Goal: Communication & Community: Answer question/provide support

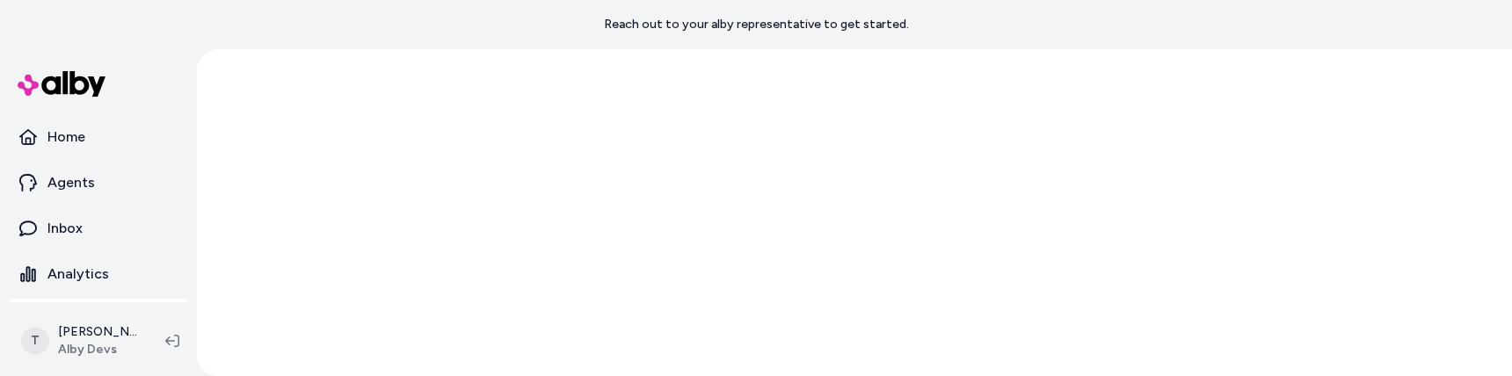
click at [523, 229] on div at bounding box center [854, 212] width 1315 height 327
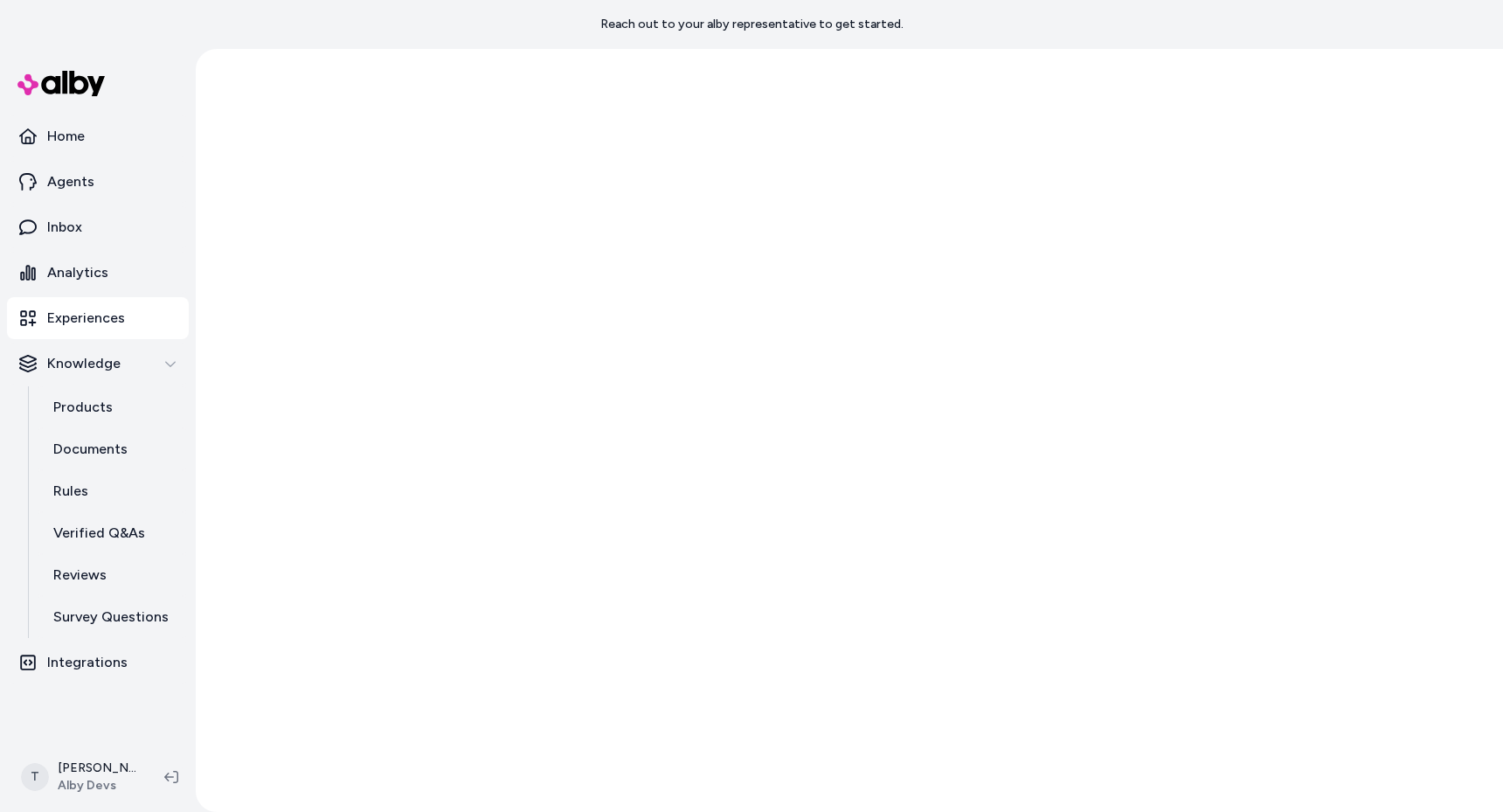
click at [748, 373] on div at bounding box center [849, 429] width 1307 height 762
click at [585, 373] on div at bounding box center [849, 429] width 1307 height 762
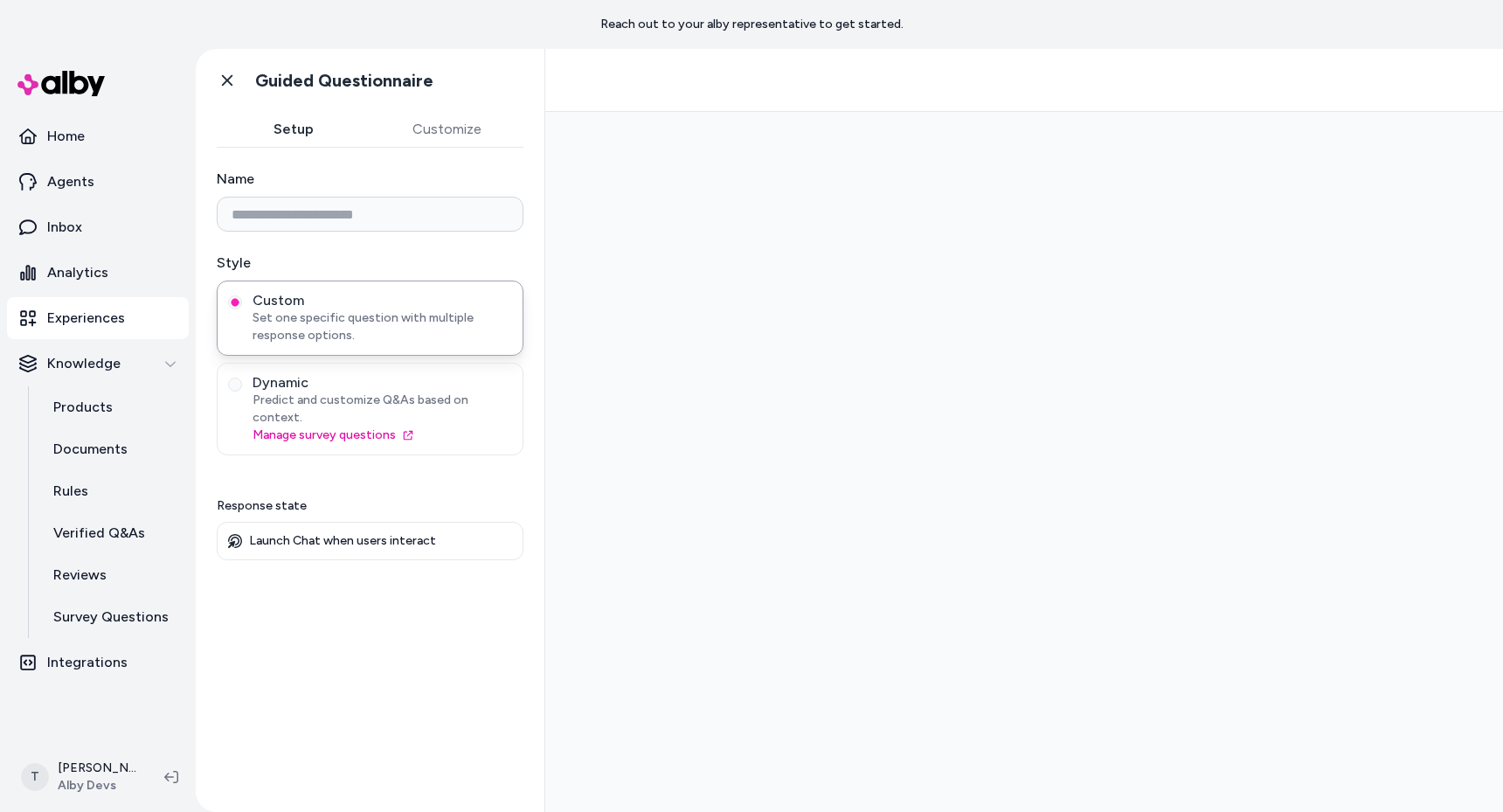
type input "**********"
type input "********"
type input "**********"
type input "********"
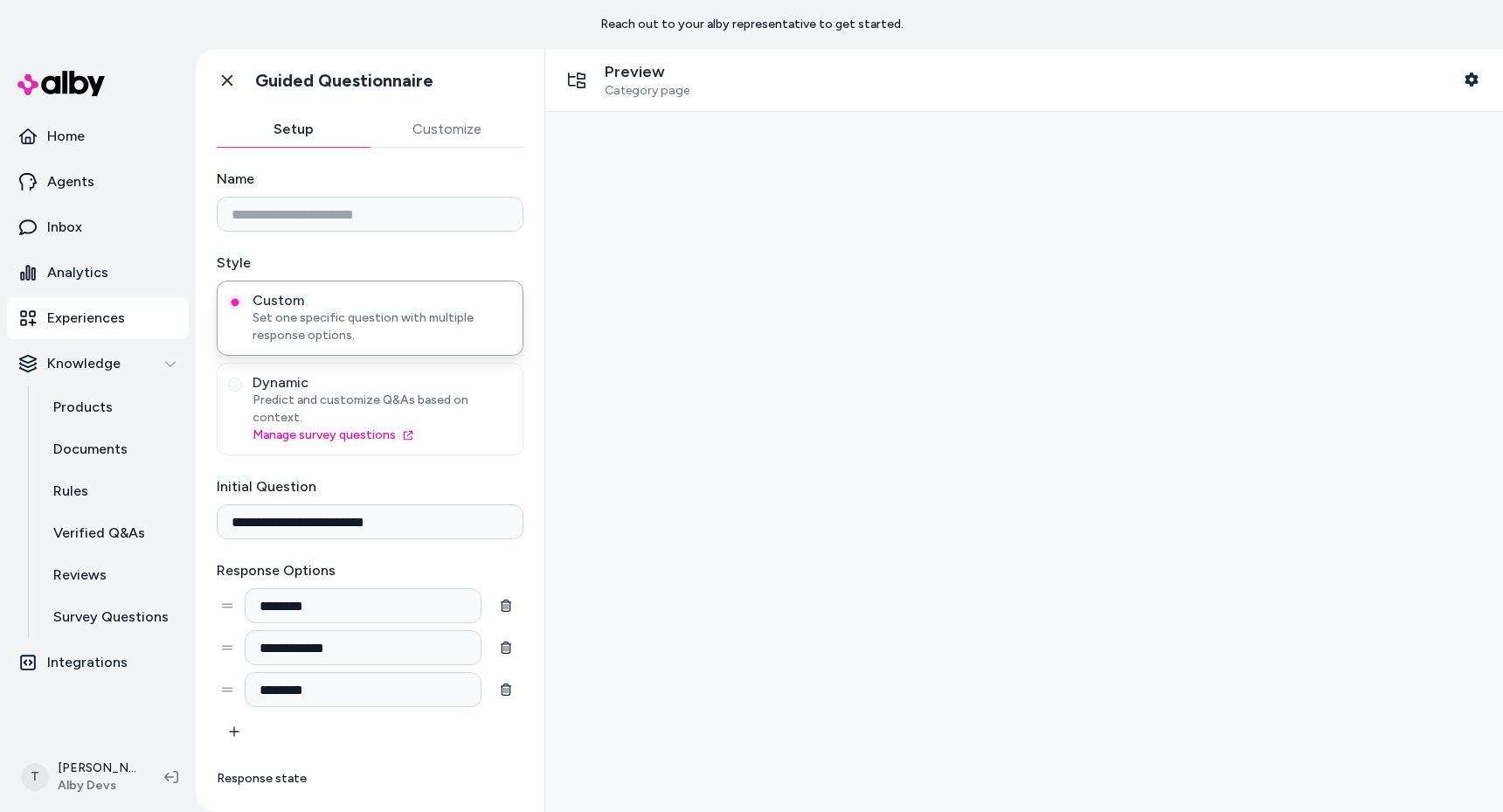
click at [752, 414] on div at bounding box center [1024, 462] width 929 height 672
click at [942, 394] on div at bounding box center [1024, 462] width 929 height 672
click at [427, 408] on span "Predict and customize Q&As based on context." at bounding box center [382, 408] width 259 height 35
click at [242, 392] on button "Dynamic Predict and customize Q&As based on context. Manage survey questions" at bounding box center [235, 385] width 14 height 14
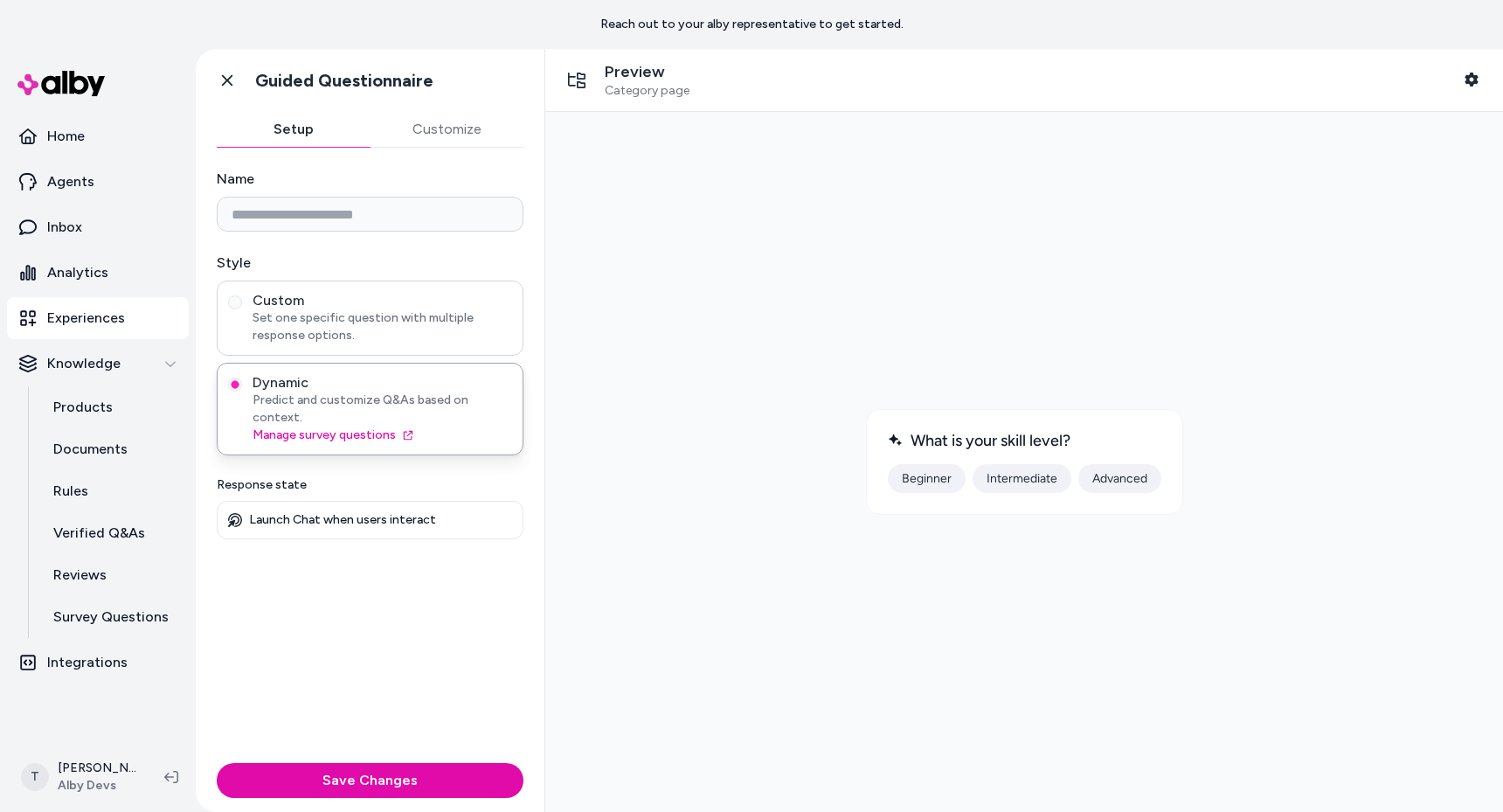
click at [439, 326] on span "Set one specific question with multiple response options." at bounding box center [382, 326] width 259 height 35
click at [242, 309] on button "Custom Set one specific question with multiple response options." at bounding box center [235, 302] width 14 height 14
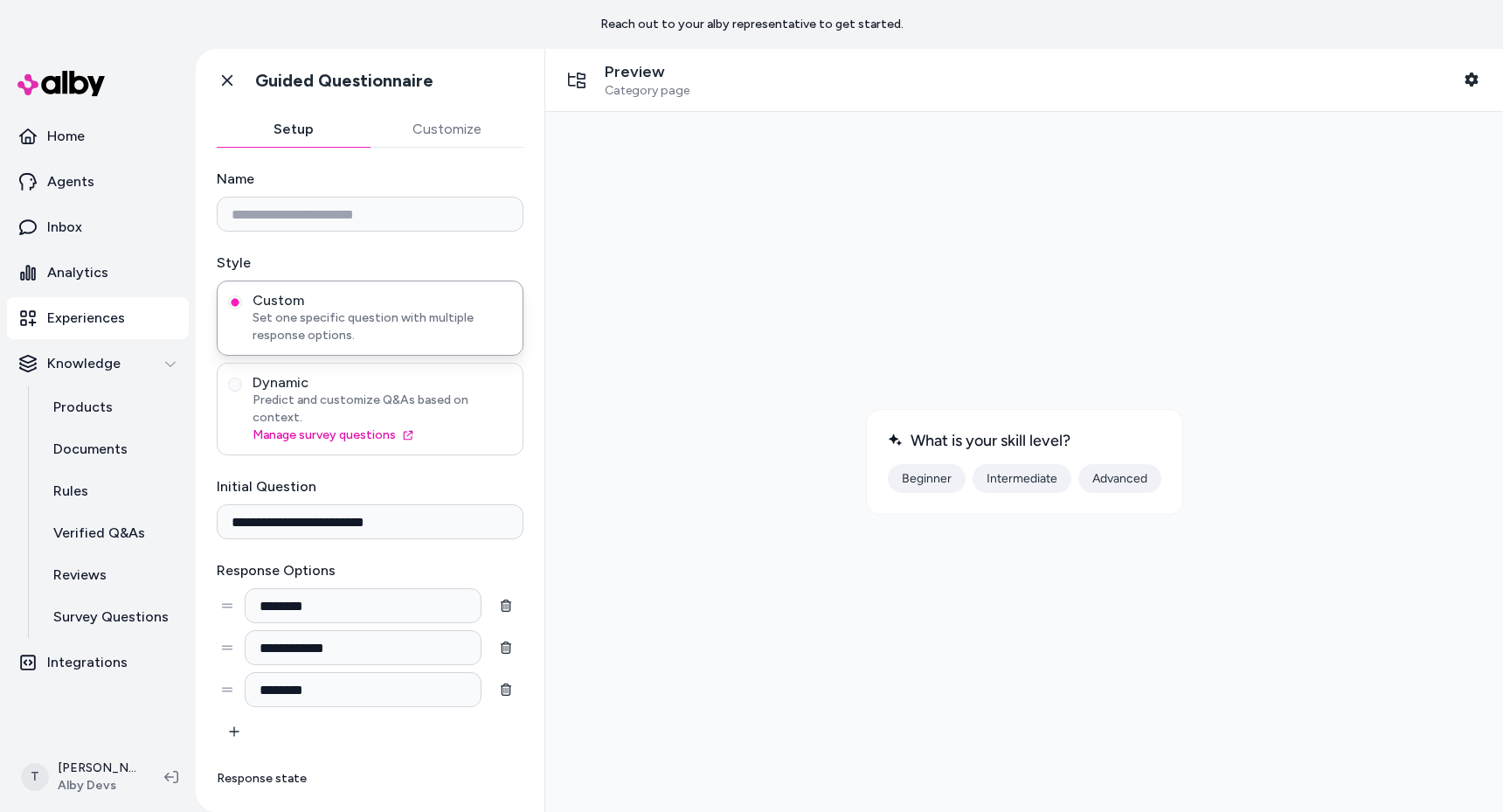
click at [434, 387] on span "Dynamic" at bounding box center [382, 383] width 259 height 18
click at [242, 387] on button "Dynamic Predict and customize Q&As based on context. Manage survey questions" at bounding box center [235, 385] width 14 height 14
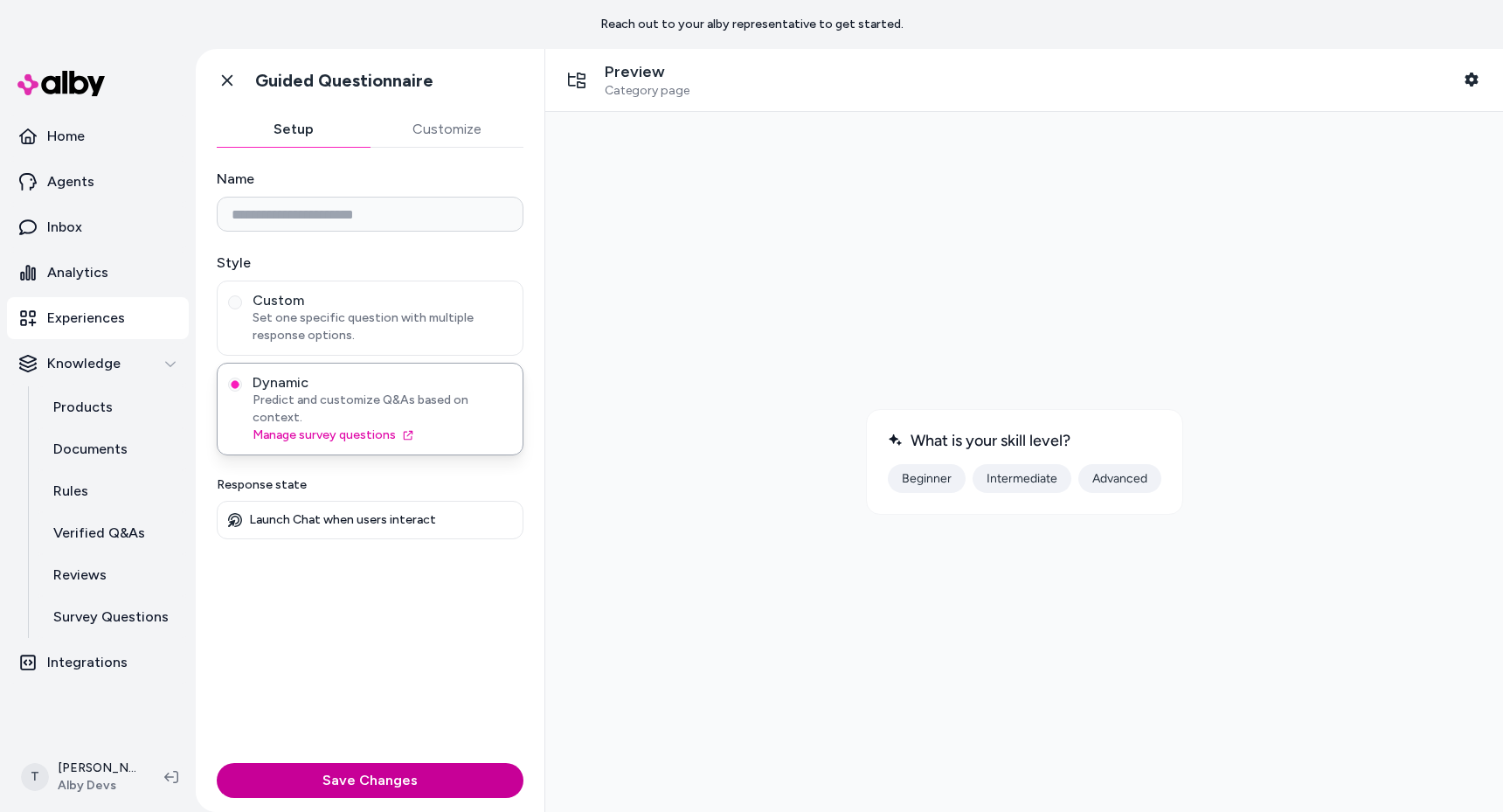
click at [401, 790] on button "Save Changes" at bounding box center [370, 779] width 307 height 35
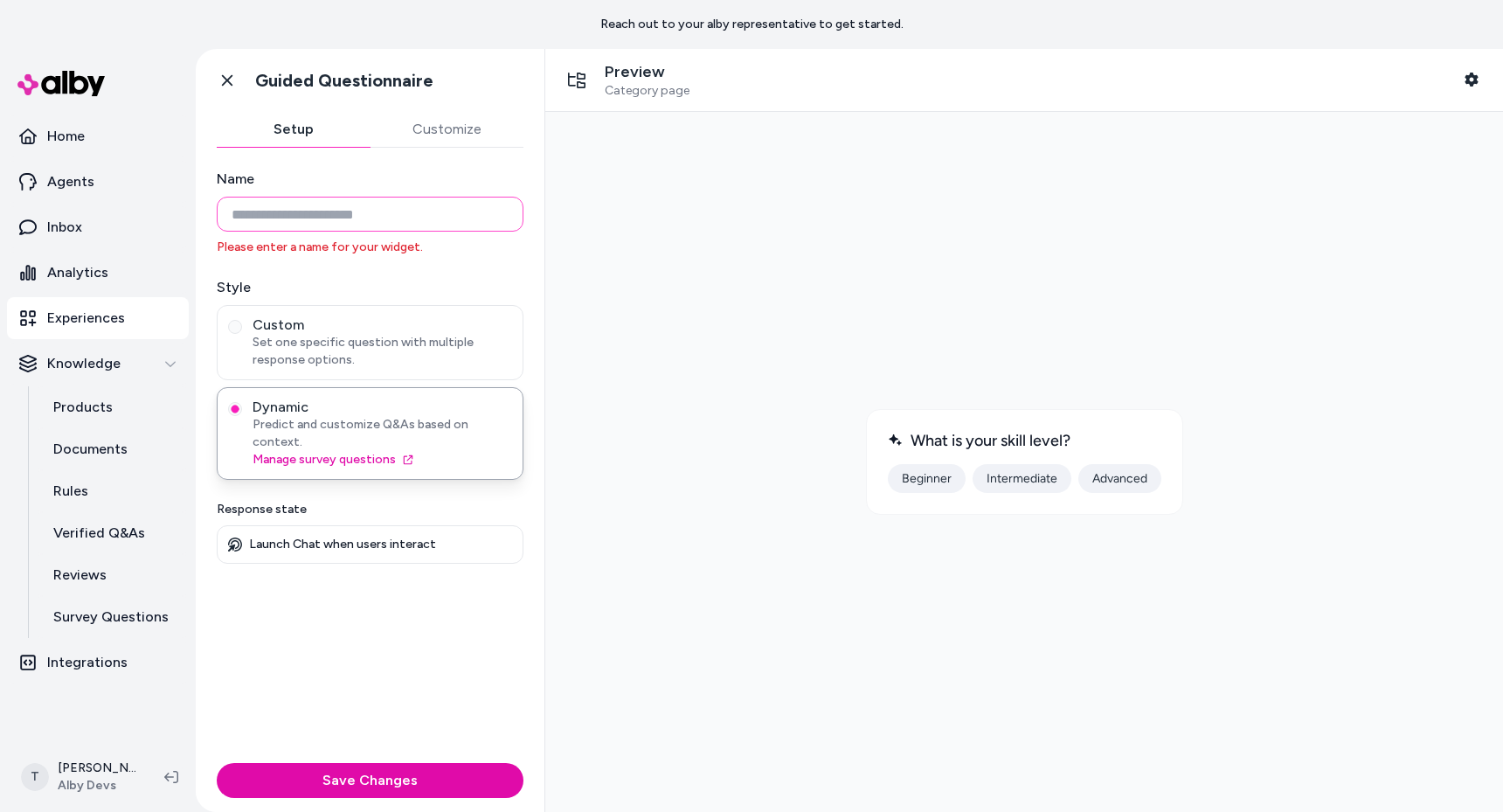
click at [307, 211] on input "Name" at bounding box center [370, 214] width 307 height 35
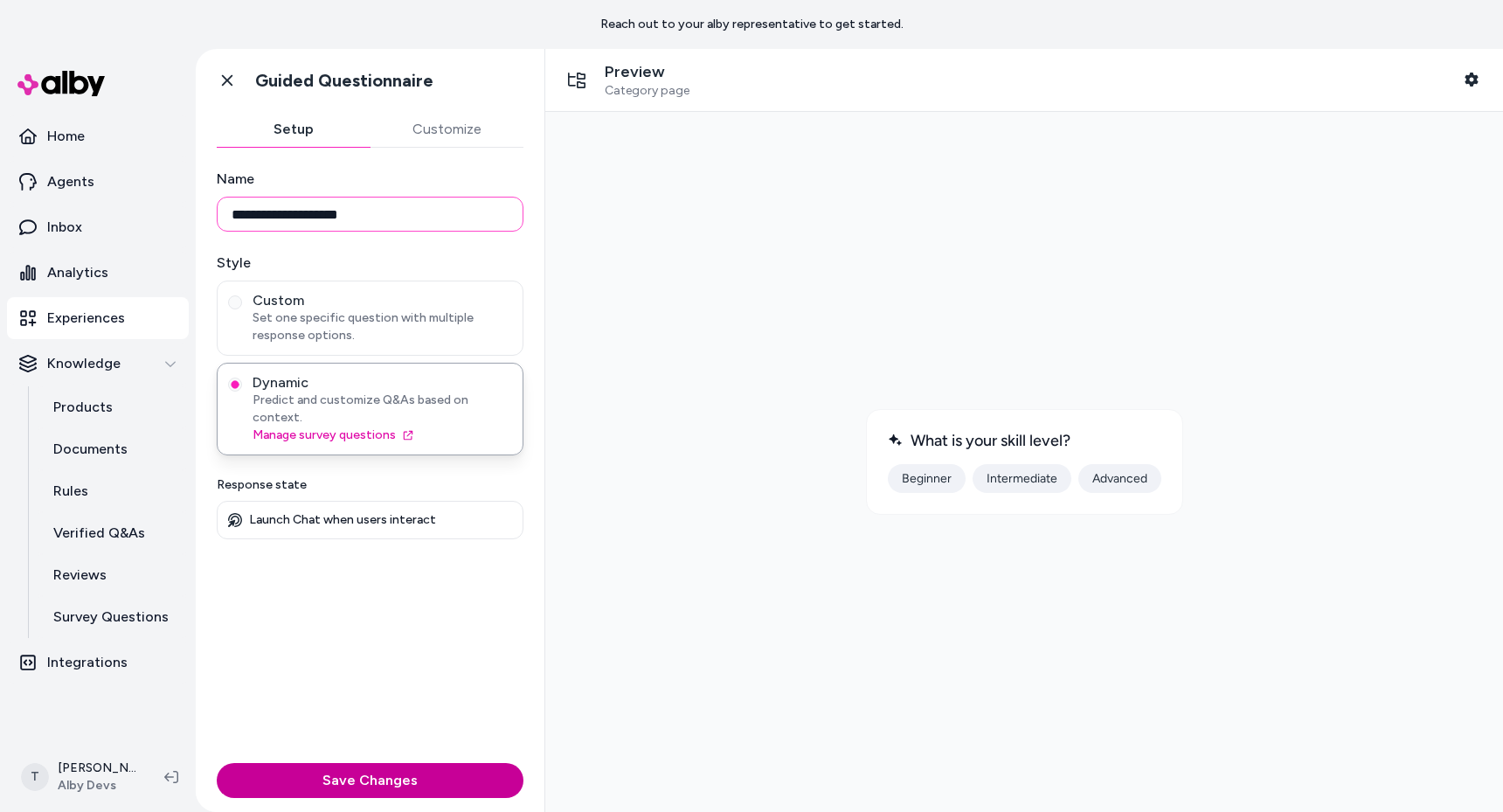
type input "**********"
click at [328, 789] on button "Save Changes" at bounding box center [370, 779] width 307 height 35
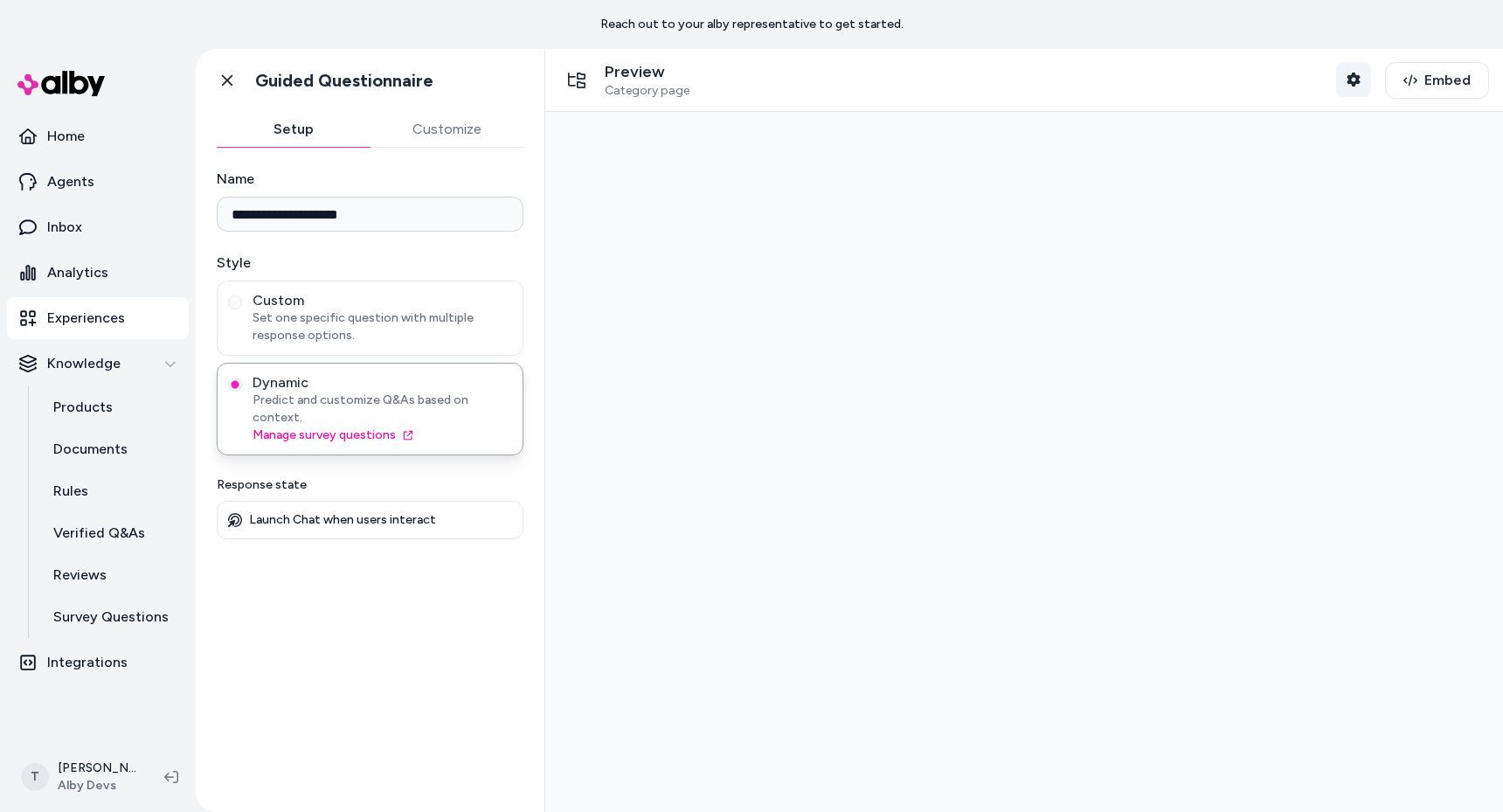
click at [1351, 85] on button "Shopper Context" at bounding box center [1353, 79] width 35 height 35
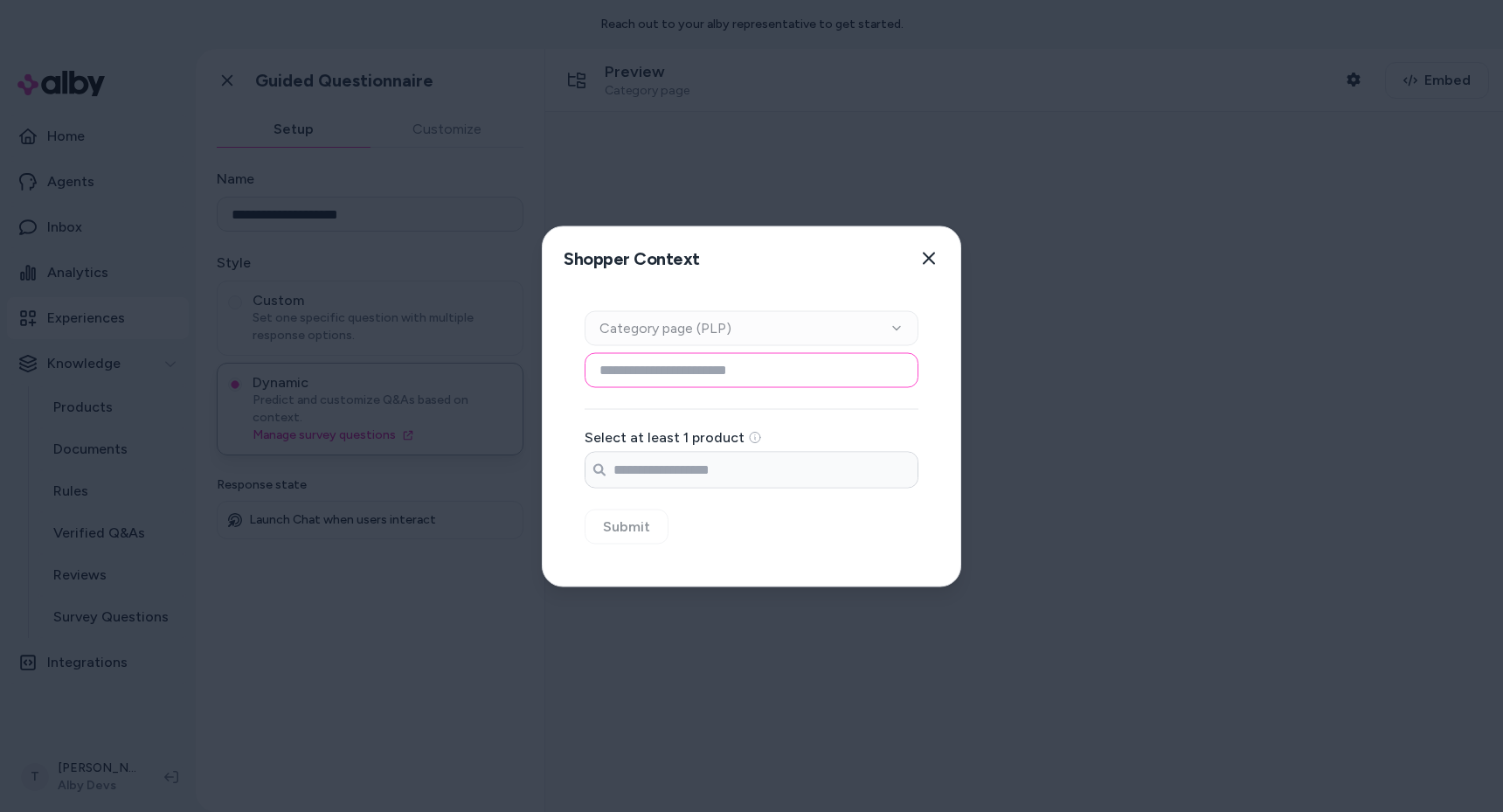
click at [704, 373] on input at bounding box center [752, 369] width 334 height 35
type input "*"
click at [726, 332] on div "Context Type Category page (PLP)" at bounding box center [752, 327] width 334 height 35
click at [705, 461] on input "Search products..." at bounding box center [752, 468] width 332 height 35
click at [921, 261] on button "Close" at bounding box center [928, 257] width 35 height 35
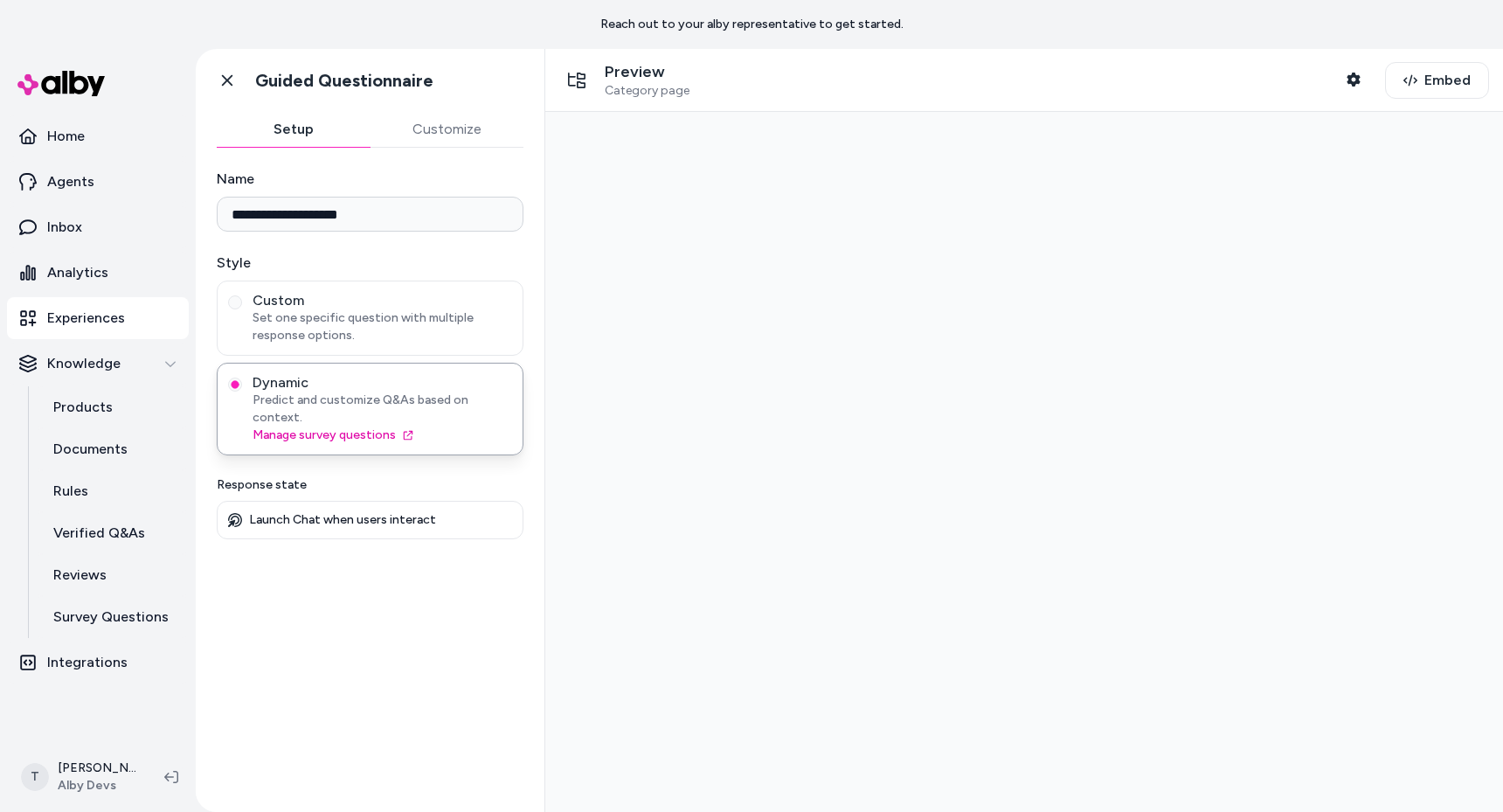
click at [1114, 185] on div at bounding box center [1024, 462] width 929 height 672
click at [420, 124] on button "Customize" at bounding box center [447, 129] width 154 height 35
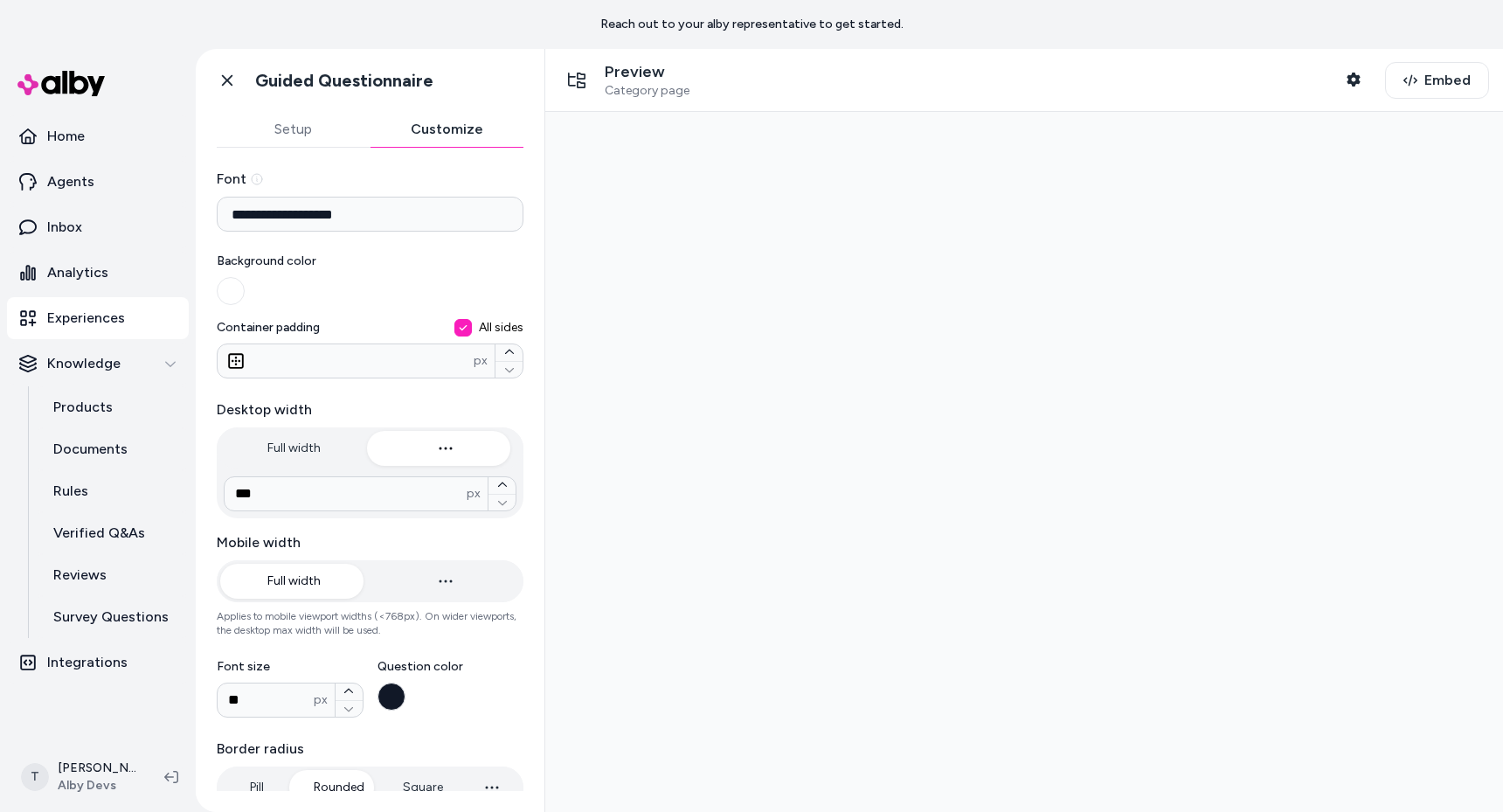
click at [294, 128] on button "Setup" at bounding box center [293, 129] width 154 height 35
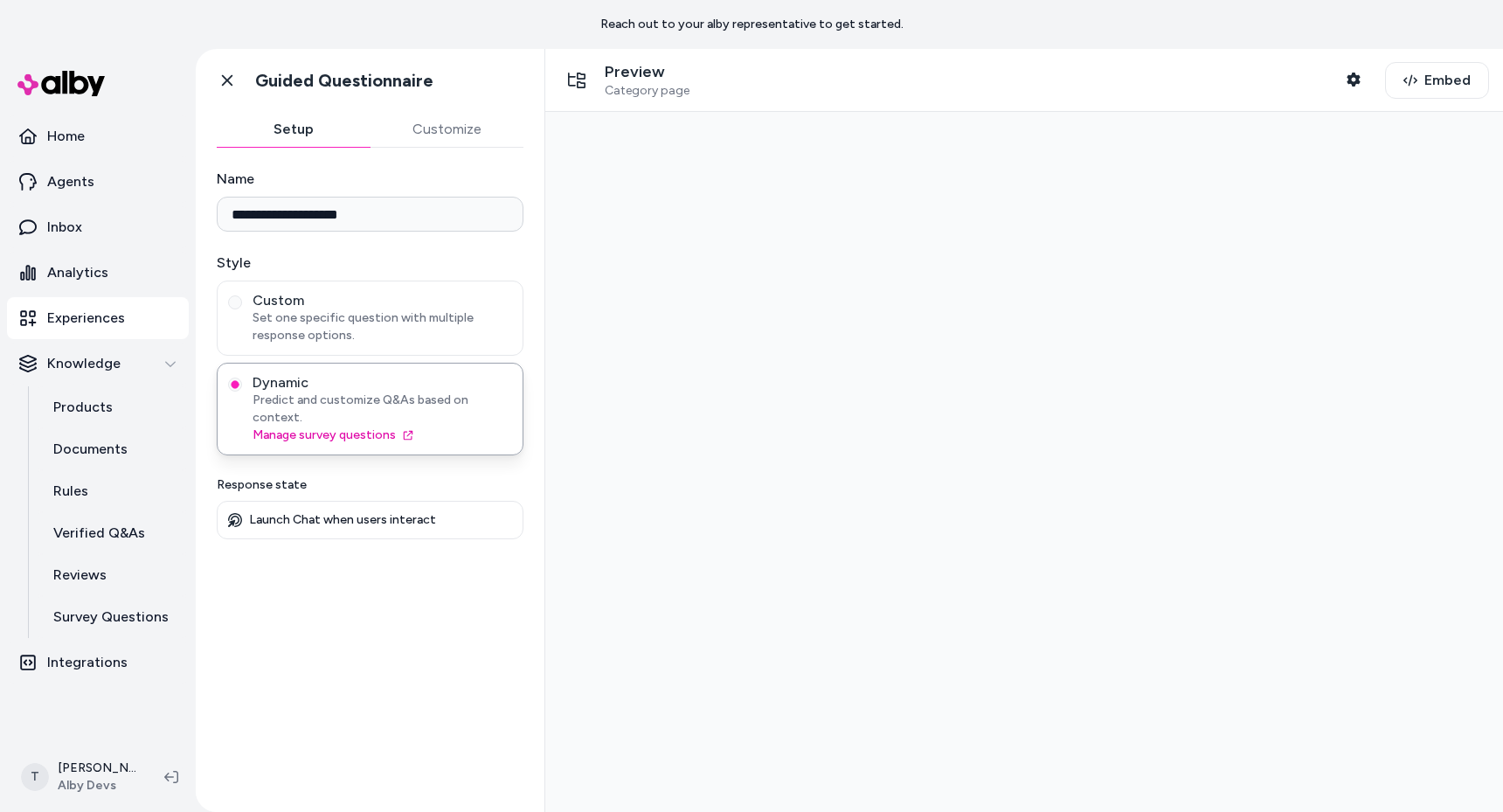
click at [820, 184] on div at bounding box center [1024, 462] width 929 height 672
click at [1363, 83] on button "Shopper Context" at bounding box center [1353, 79] width 35 height 35
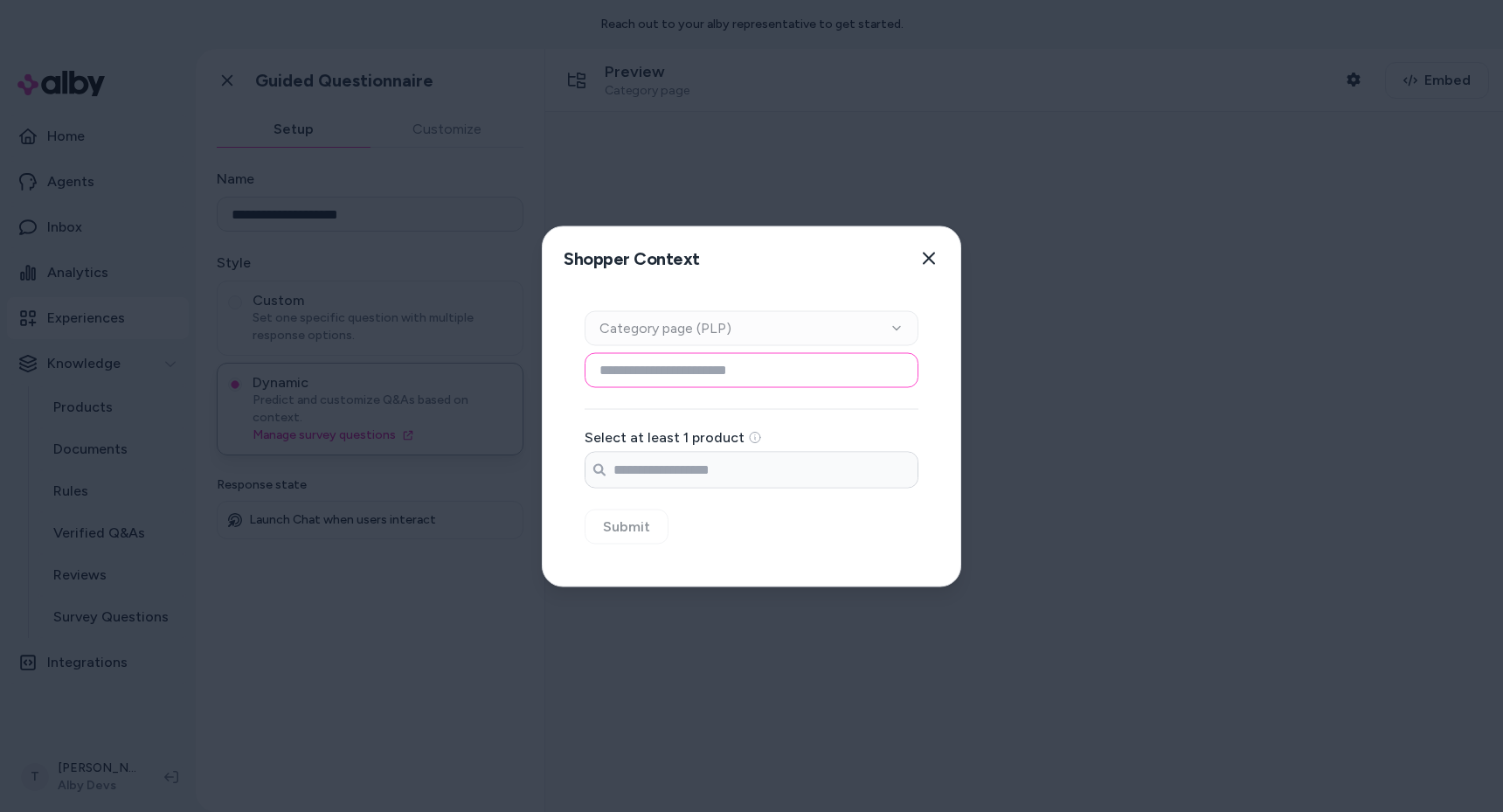
click at [725, 368] on input at bounding box center [752, 369] width 334 height 35
click at [621, 431] on label "Select at least 1 product" at bounding box center [664, 436] width 160 height 14
click at [716, 380] on input at bounding box center [752, 369] width 334 height 35
type input "**********"
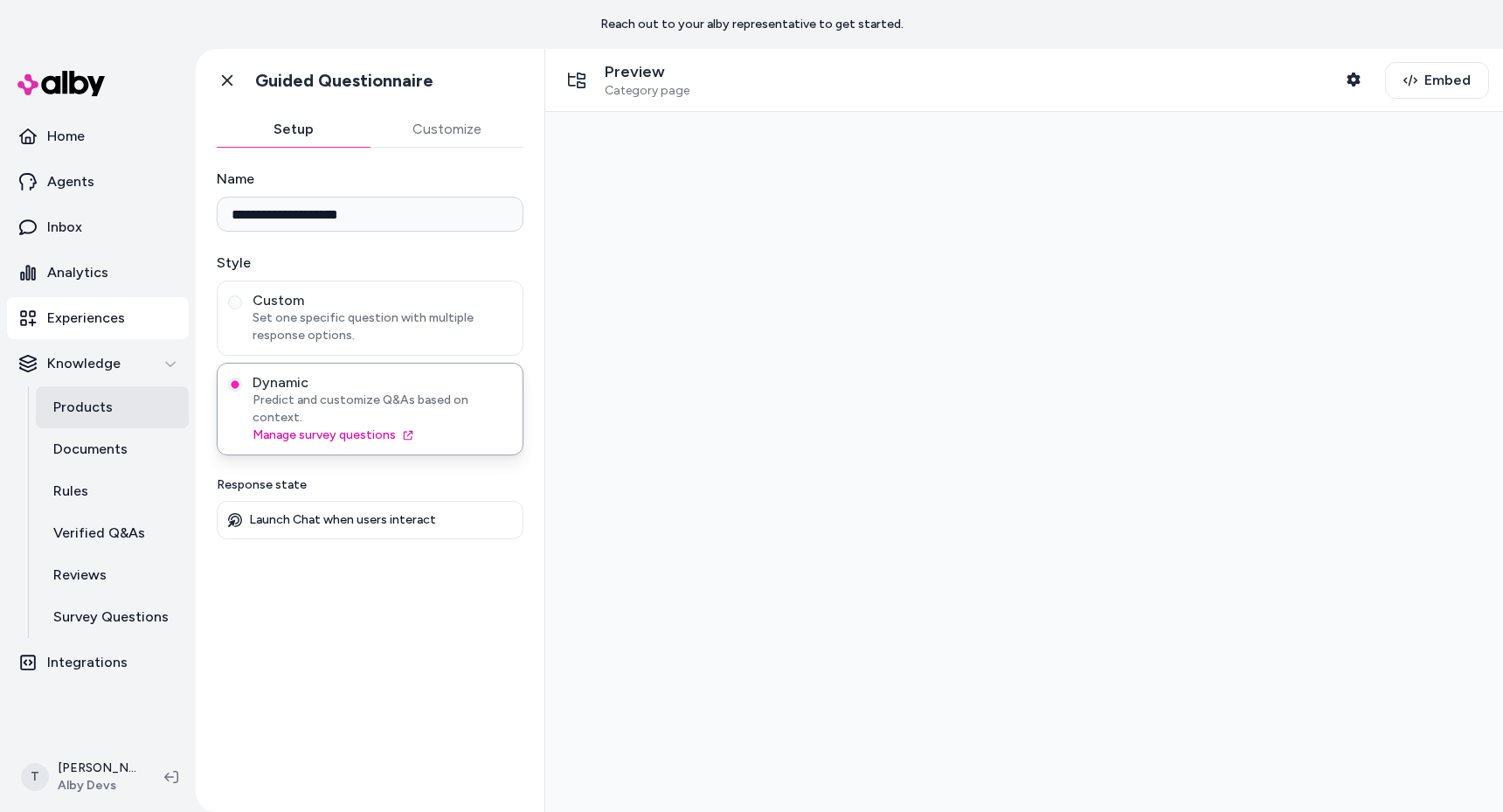
click at [84, 396] on link "Products" at bounding box center [112, 407] width 153 height 42
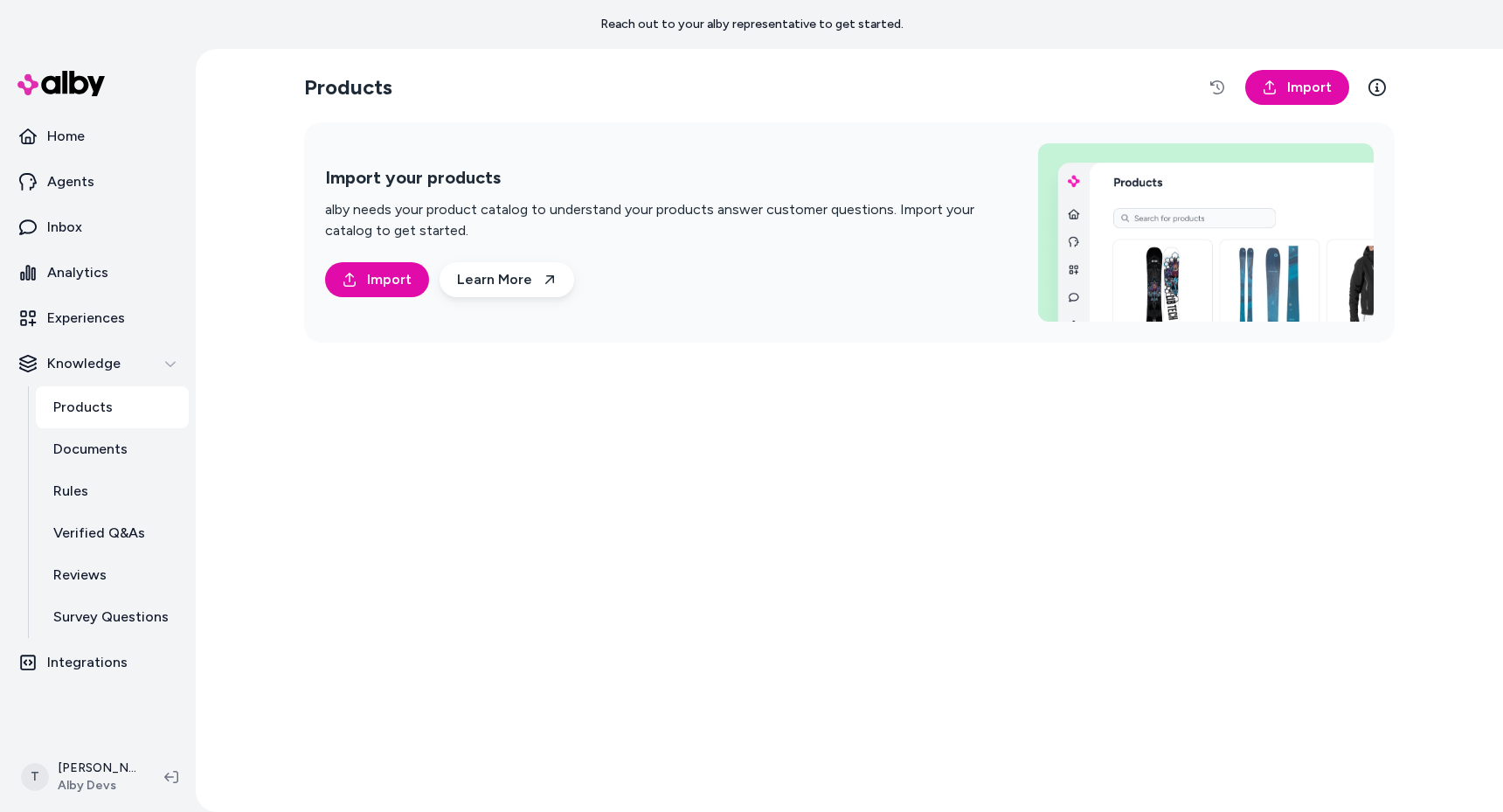
click at [827, 407] on div "Products Import Import your products alby needs your product catalog to underst…" at bounding box center [849, 429] width 1118 height 762
click at [567, 439] on div "Products Import Import your products alby needs your product catalog to underst…" at bounding box center [849, 429] width 1118 height 762
click at [336, 639] on div "Products Import Import your products alby needs your product catalog to underst…" at bounding box center [849, 429] width 1118 height 762
click at [332, 474] on div "Products Import Import your products alby needs your product catalog to underst…" at bounding box center [849, 429] width 1118 height 762
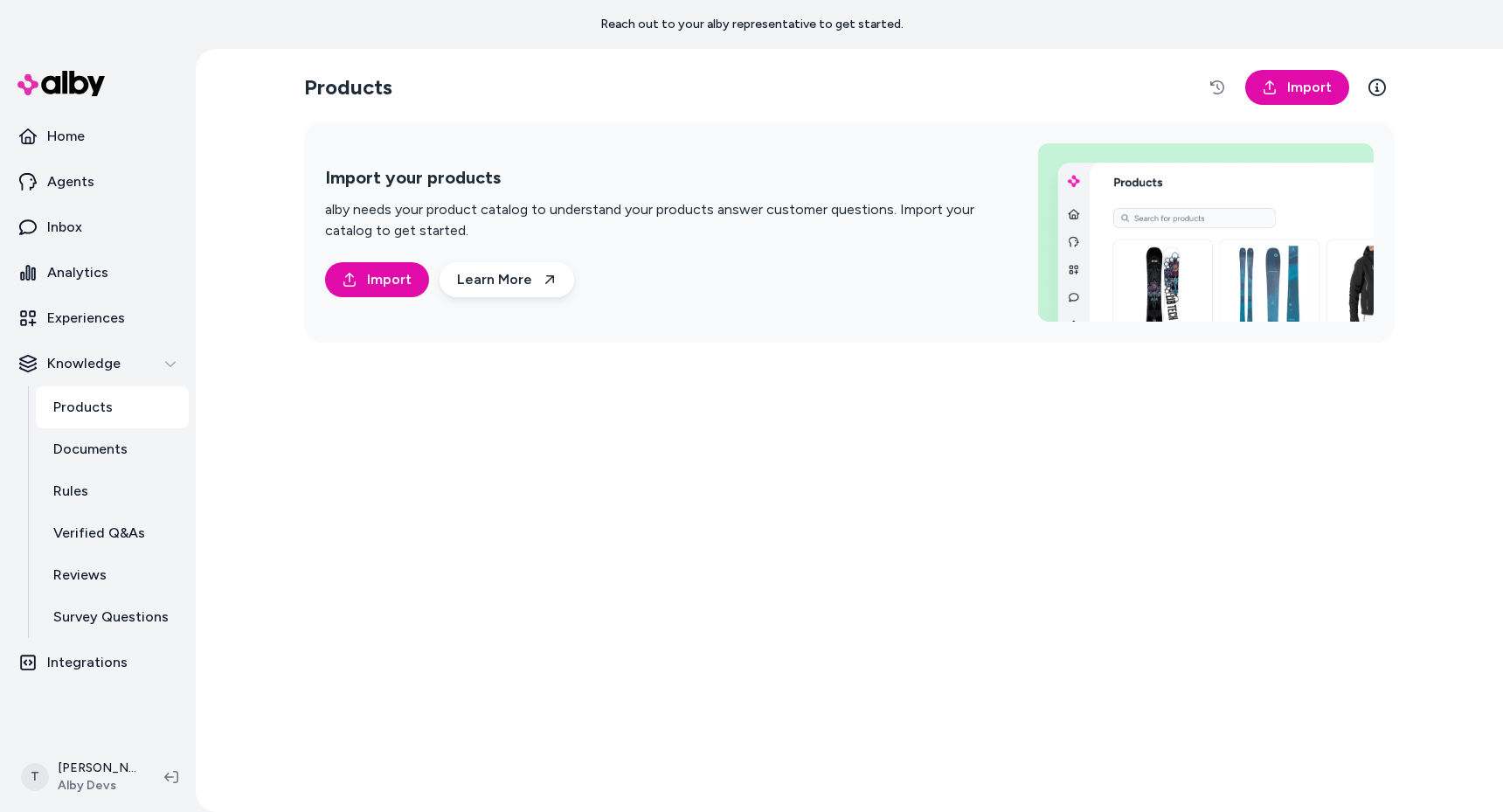
click at [332, 474] on div "Products Import Import your products alby needs your product catalog to underst…" at bounding box center [849, 429] width 1118 height 762
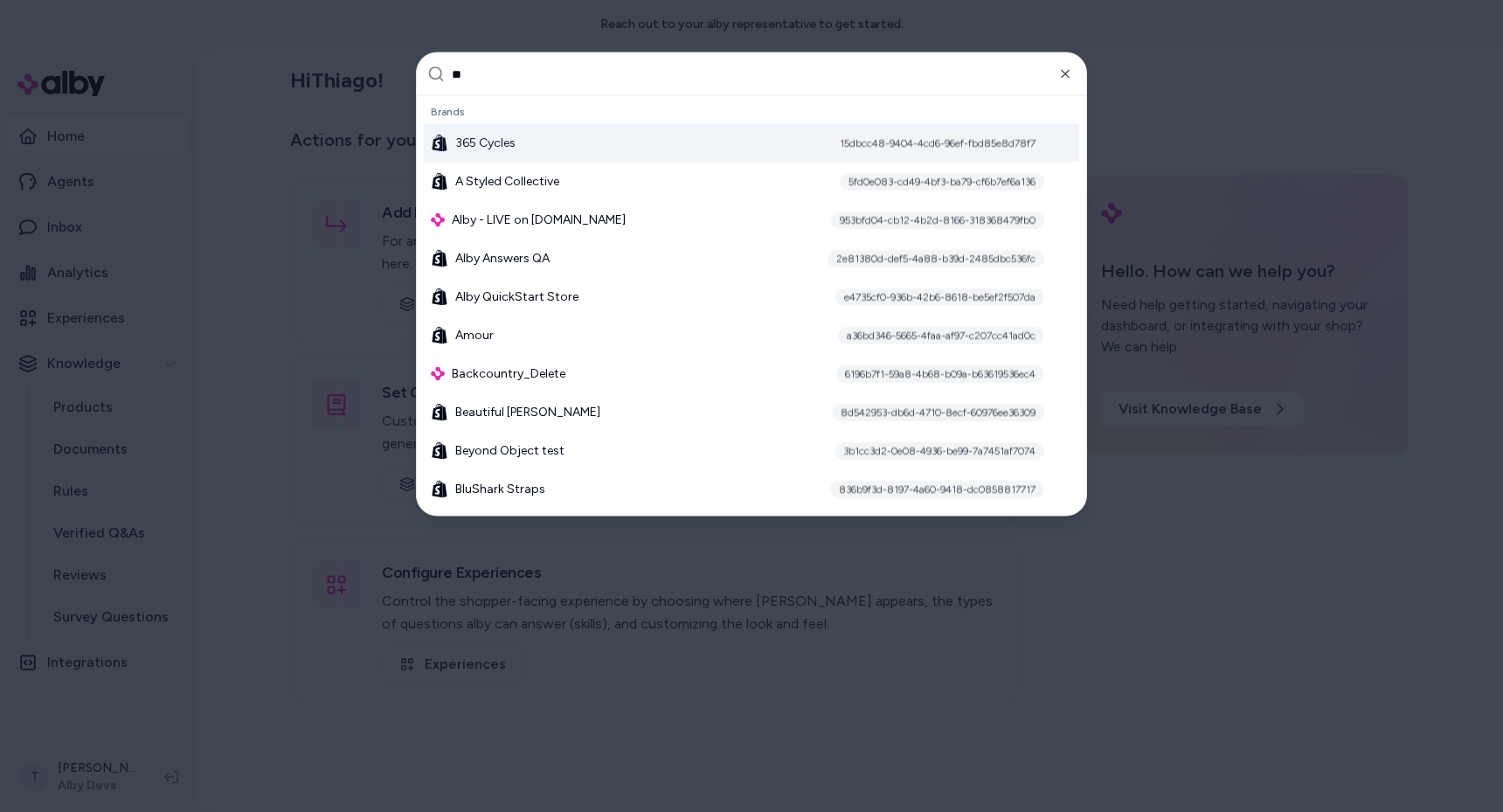
type input "***"
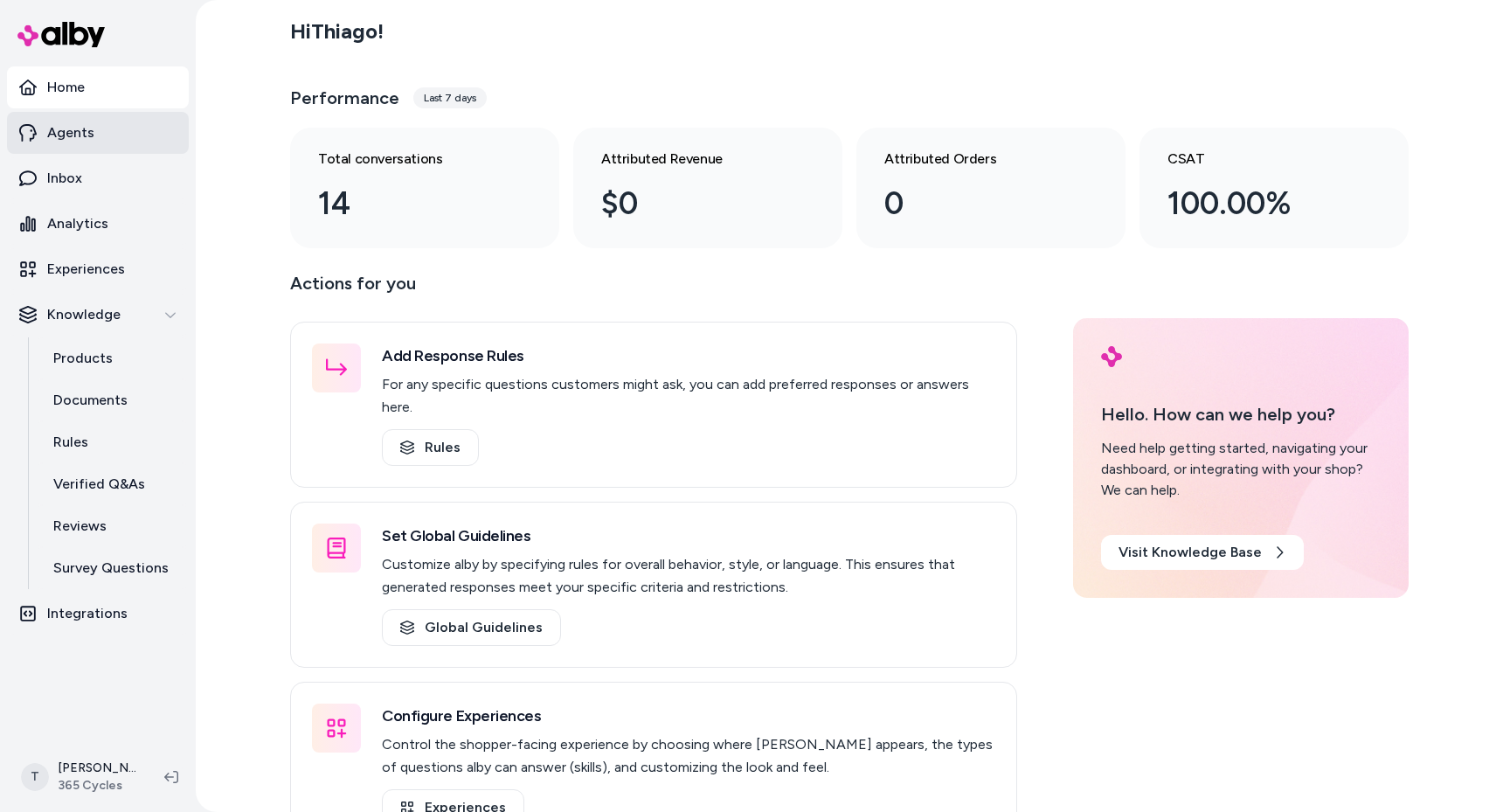
click at [70, 133] on p "Agents" at bounding box center [70, 132] width 47 height 21
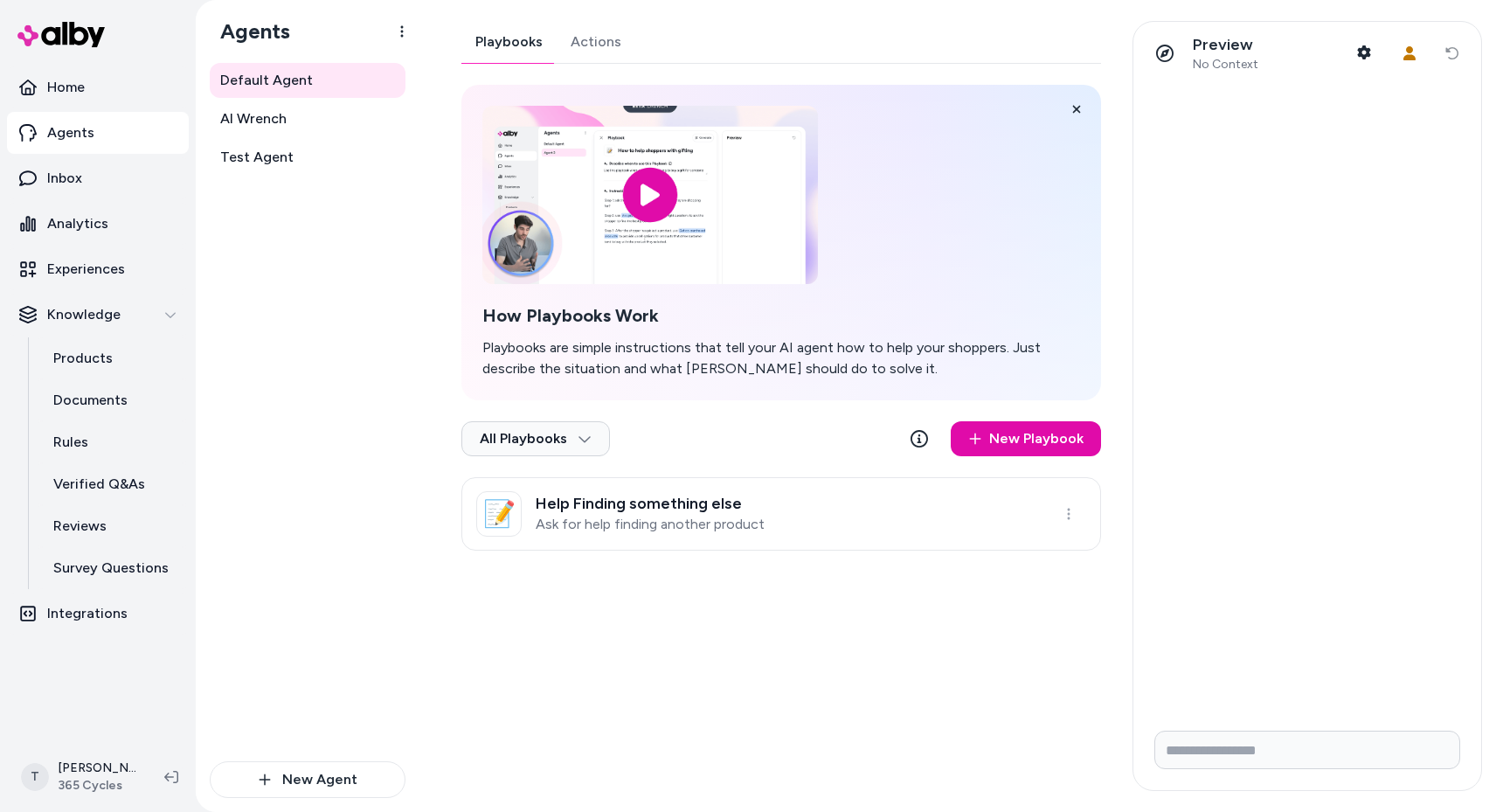
click at [572, 47] on link "Actions" at bounding box center [595, 42] width 79 height 42
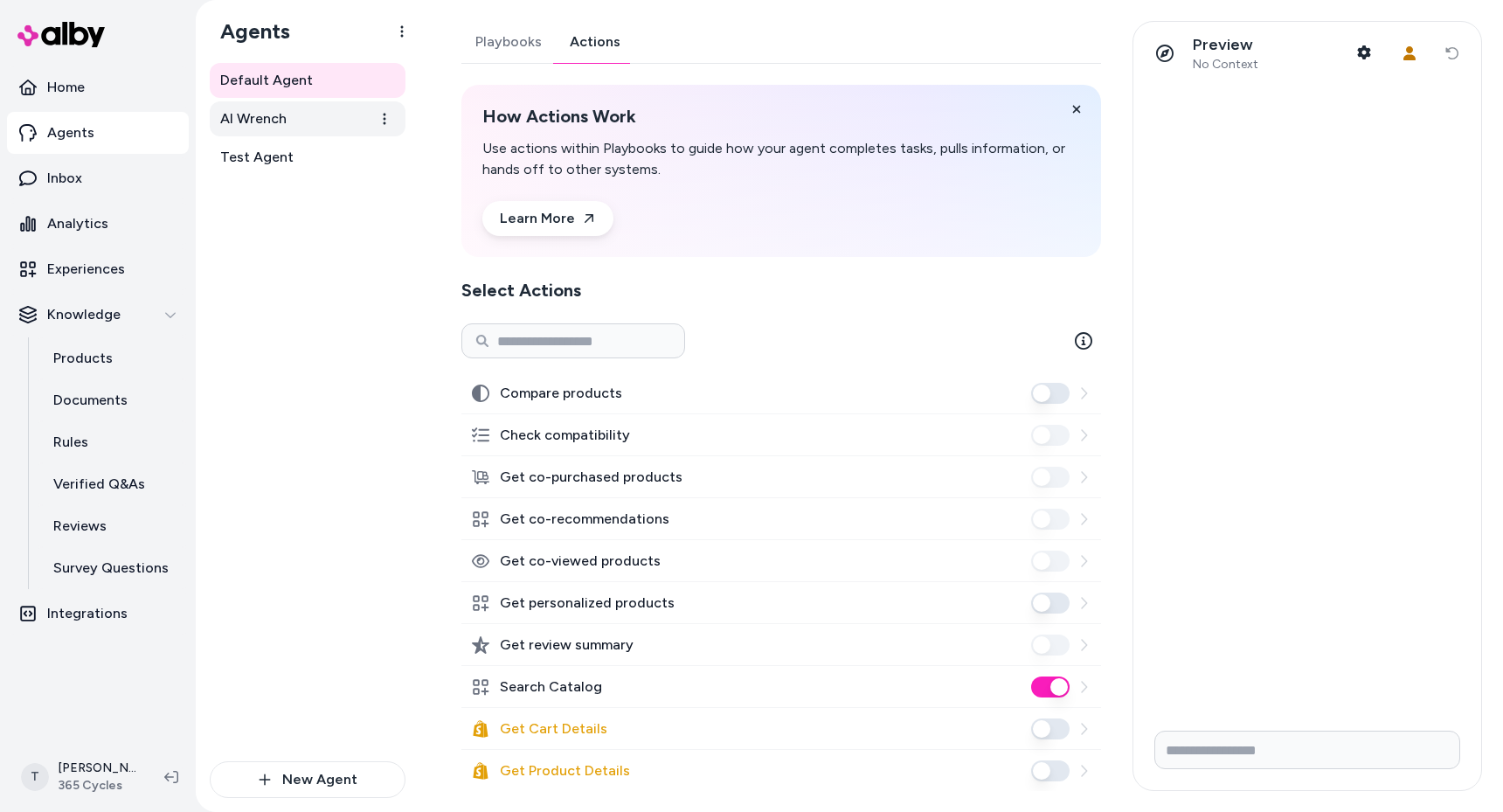
click at [275, 120] on span "AI Wrench" at bounding box center [253, 118] width 67 height 21
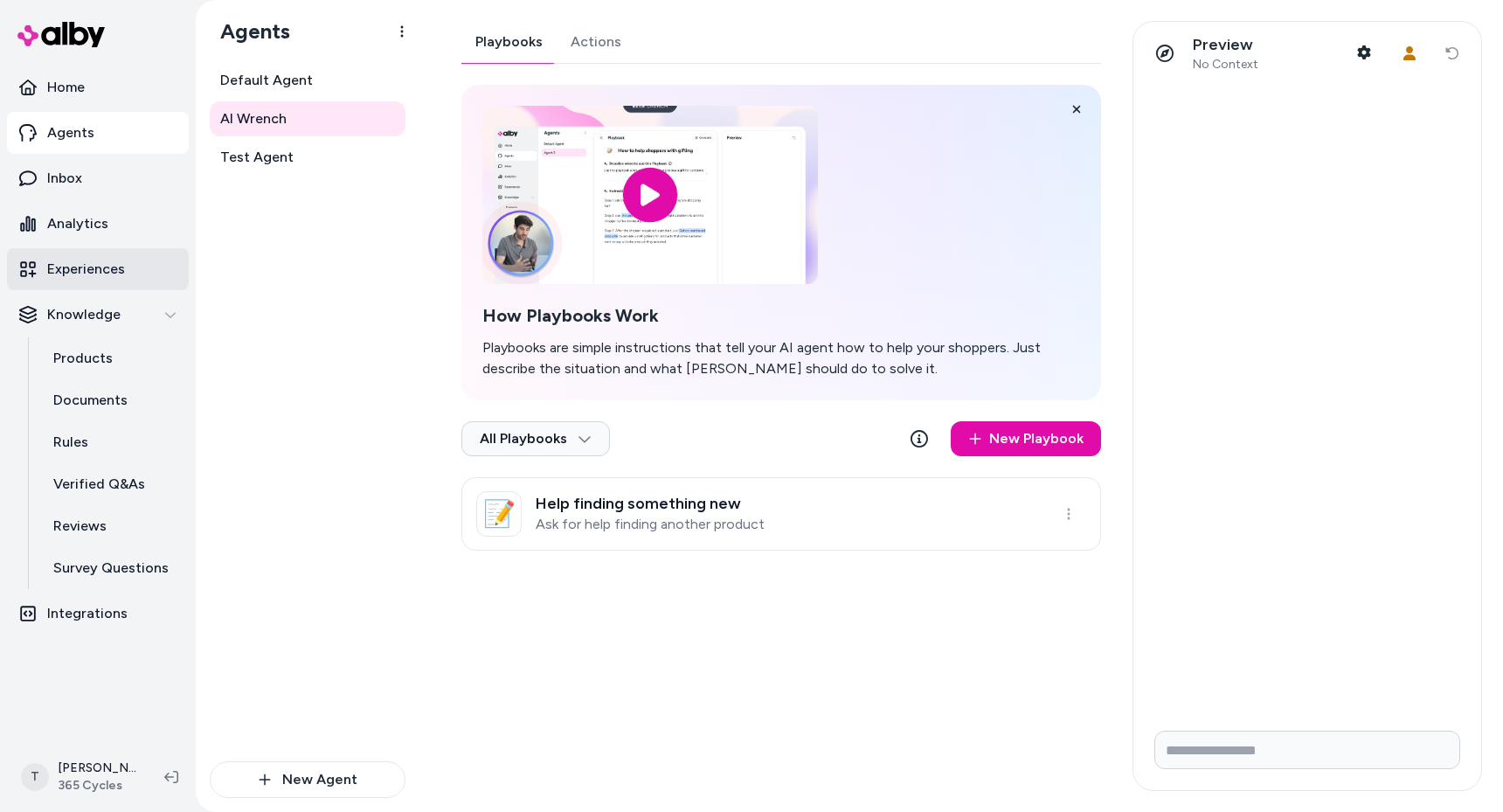
click at [97, 271] on p "Experiences" at bounding box center [85, 268] width 78 height 21
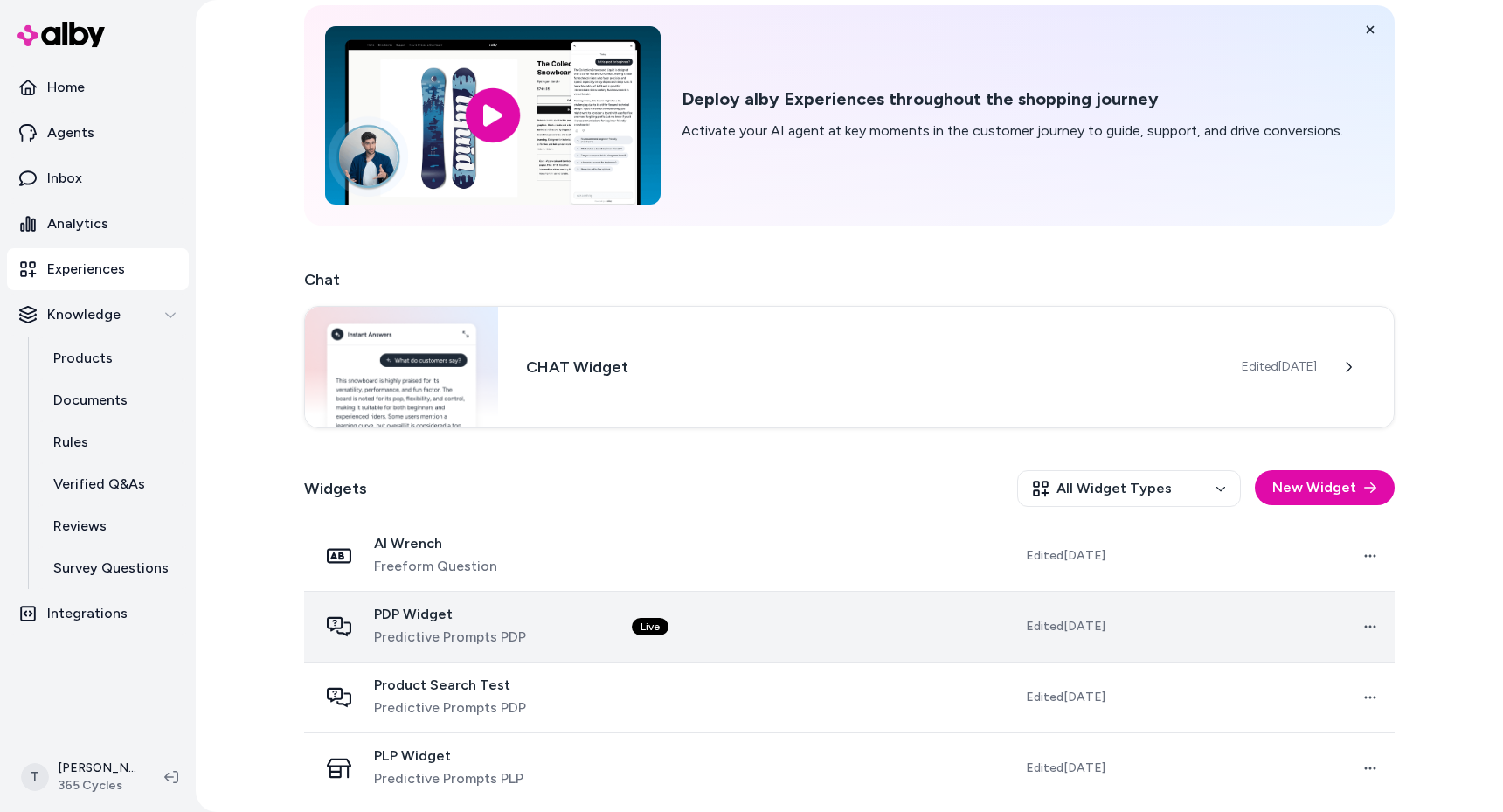
scroll to position [74, 0]
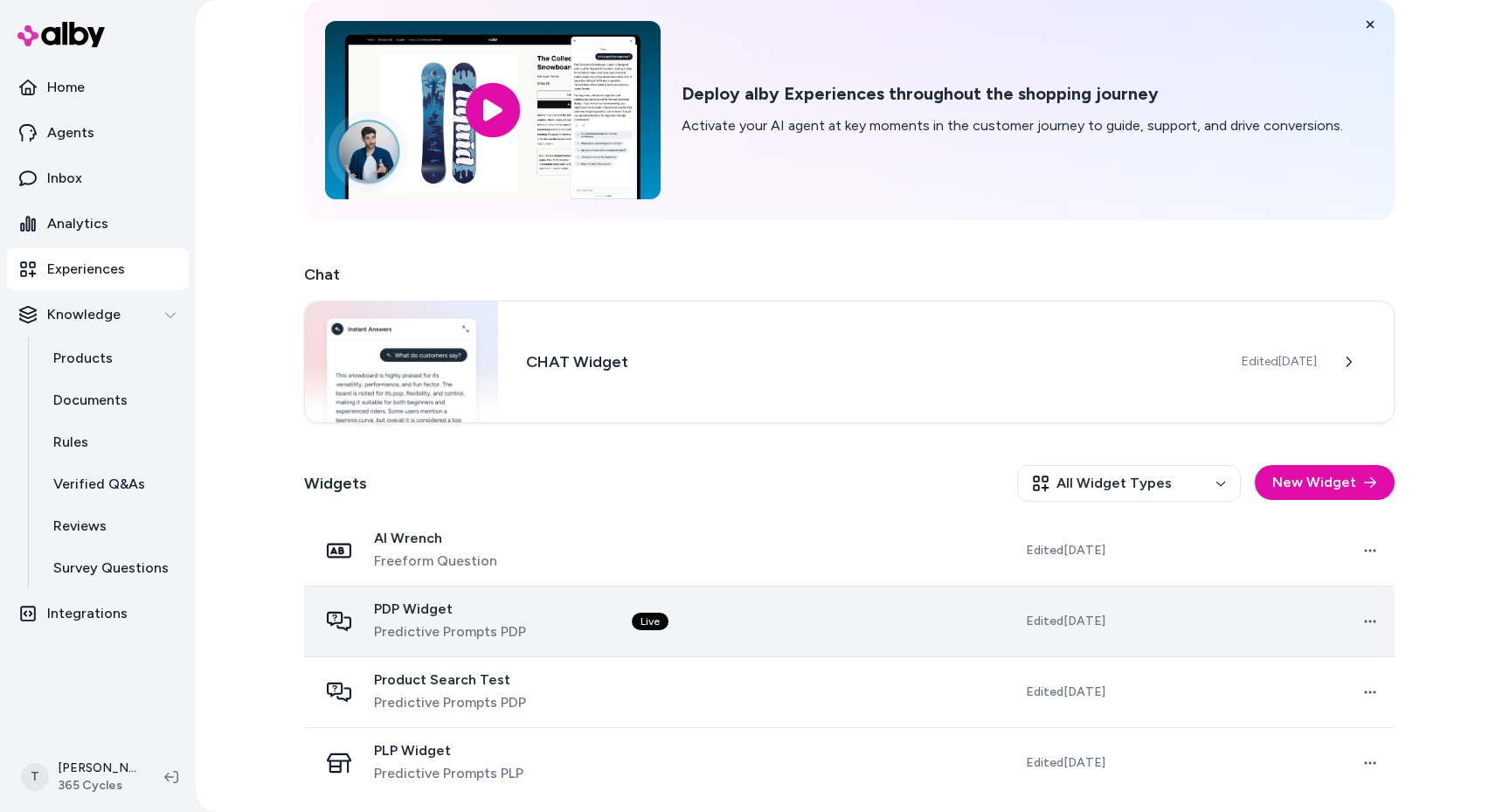
click at [447, 640] on span "Predictive Prompts PDP" at bounding box center [449, 631] width 152 height 21
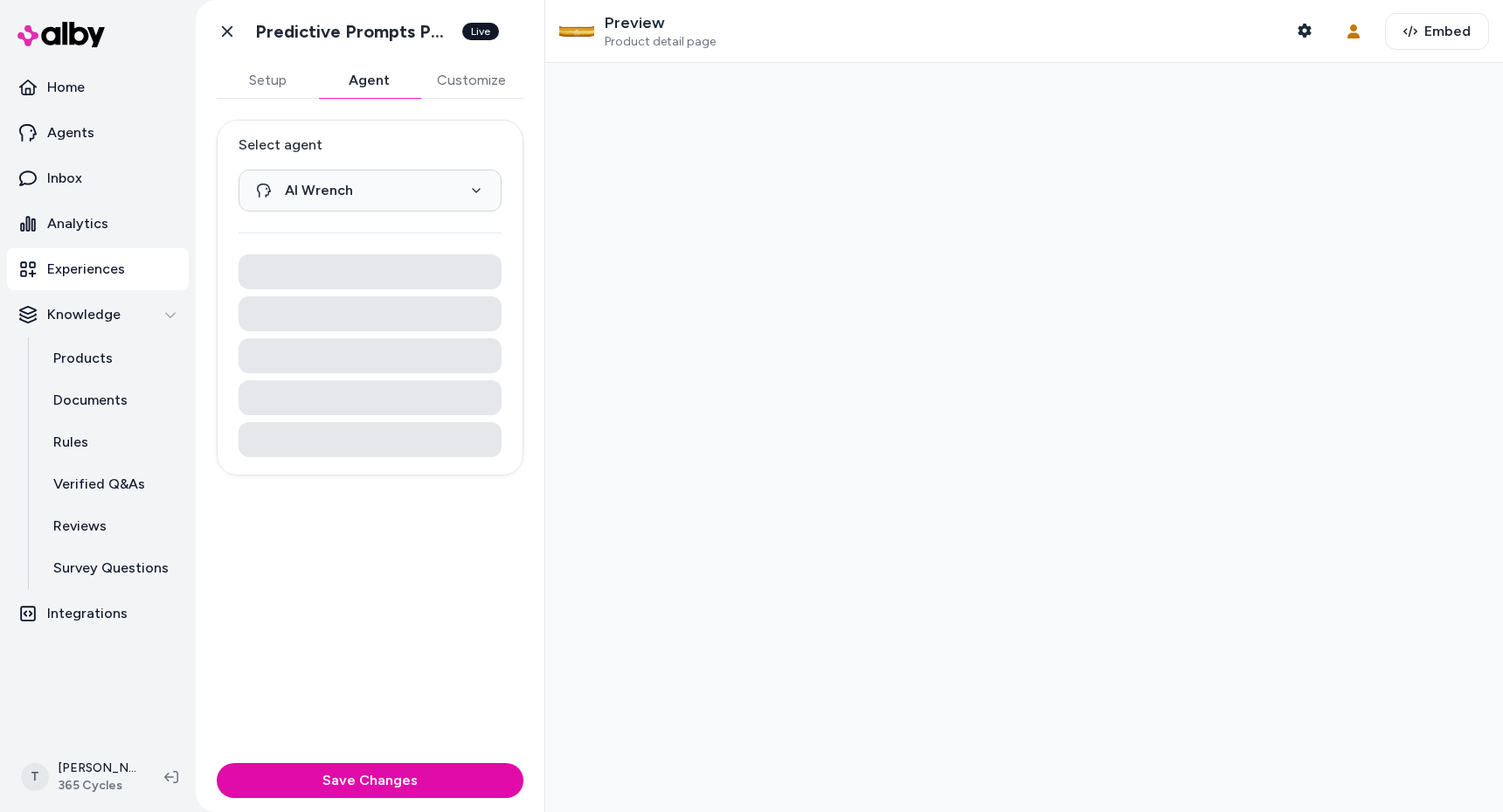
click at [381, 92] on button "Agent" at bounding box center [369, 80] width 101 height 35
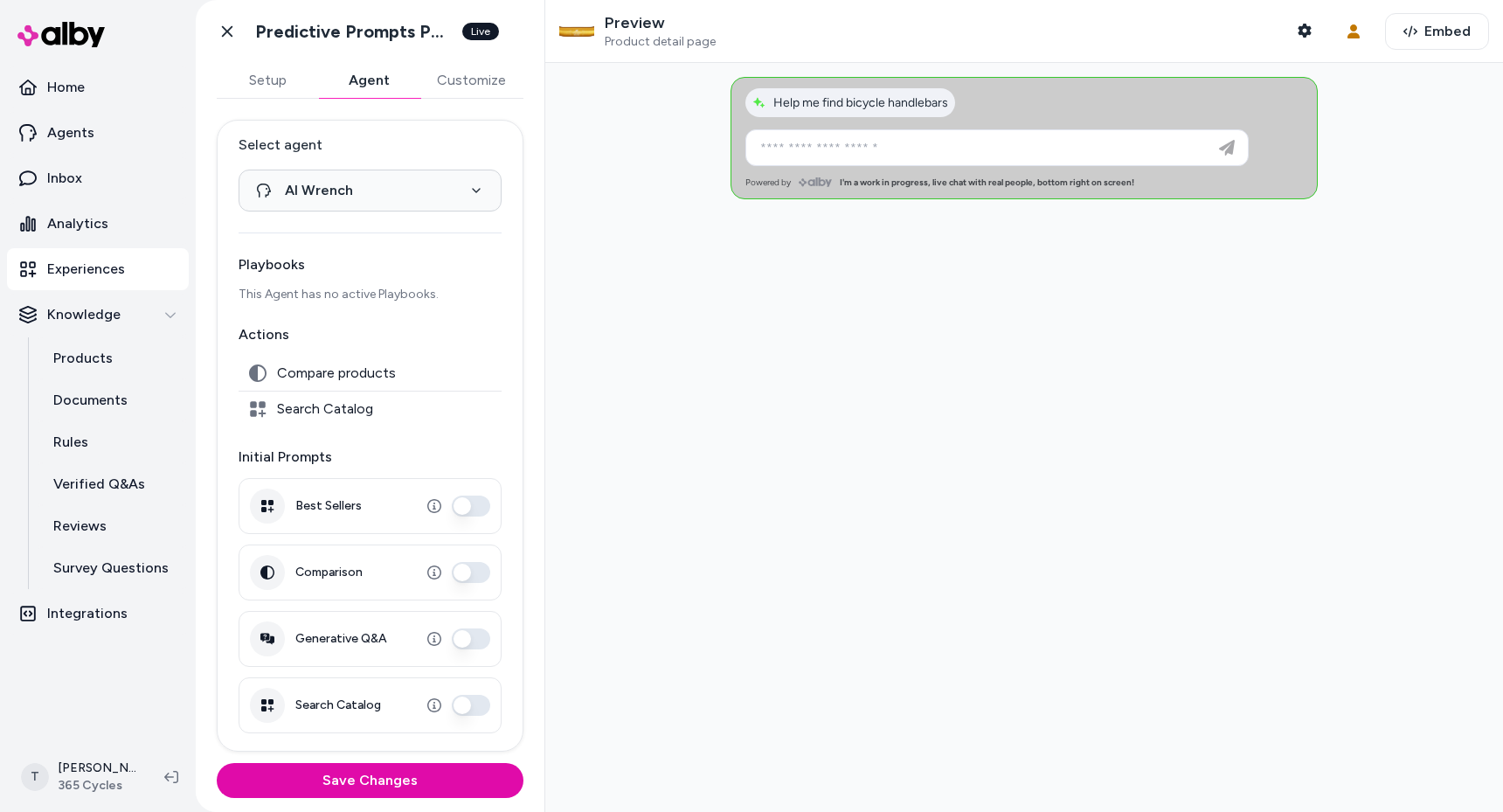
click at [467, 706] on button "Search Catalog" at bounding box center [470, 705] width 39 height 21
click at [403, 780] on button "Save Changes" at bounding box center [370, 779] width 307 height 35
click at [336, 406] on span "Search Catalog" at bounding box center [325, 409] width 96 height 18
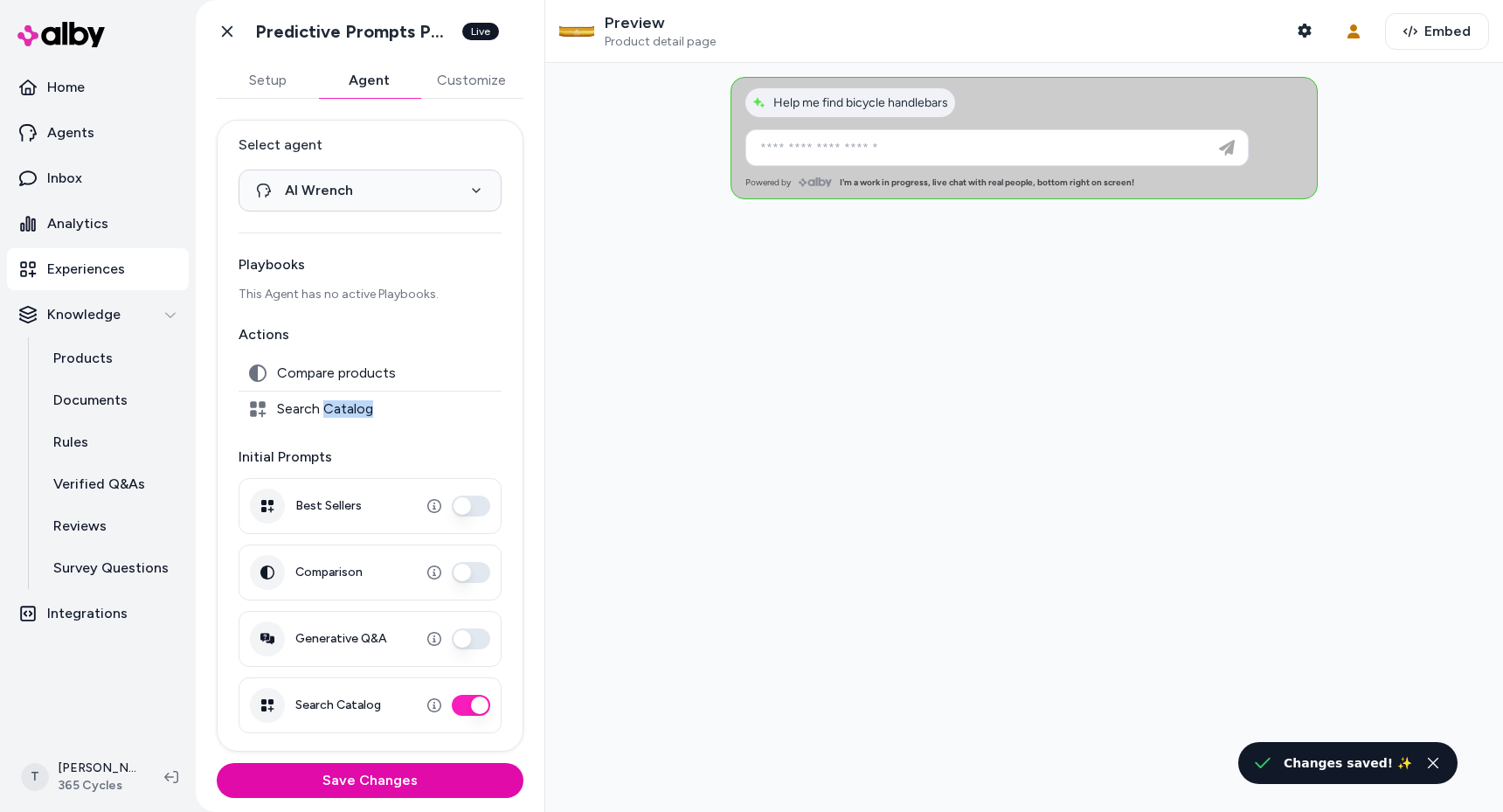
click at [336, 406] on span "Search Catalog" at bounding box center [325, 409] width 96 height 18
click at [335, 374] on span "Compare products" at bounding box center [337, 374] width 119 height 18
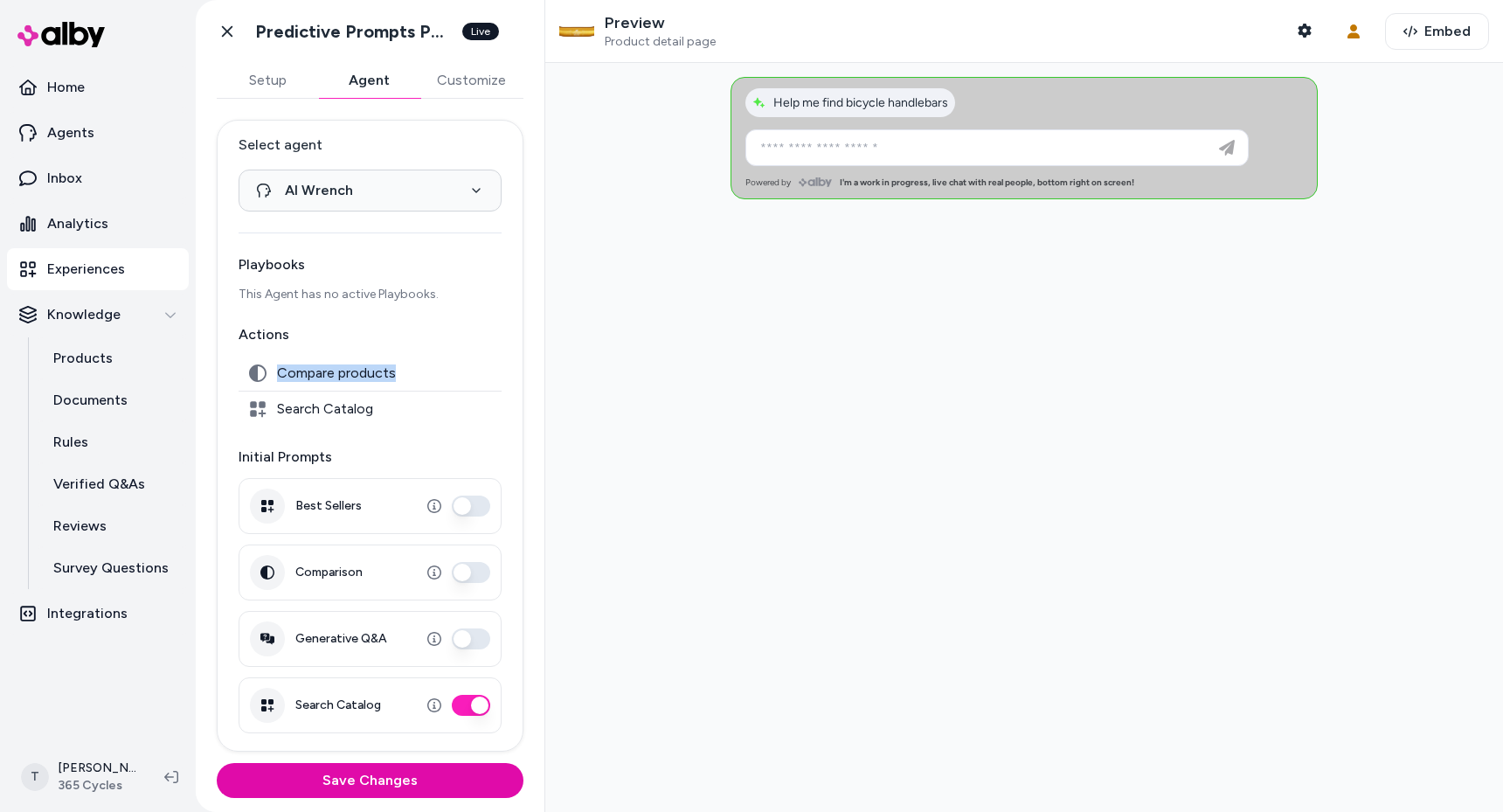
click at [335, 374] on span "Compare products" at bounding box center [337, 374] width 119 height 18
click at [639, 370] on div at bounding box center [1024, 436] width 957 height 748
click at [598, 343] on div at bounding box center [1024, 436] width 957 height 748
click at [724, 462] on div at bounding box center [1024, 436] width 957 height 748
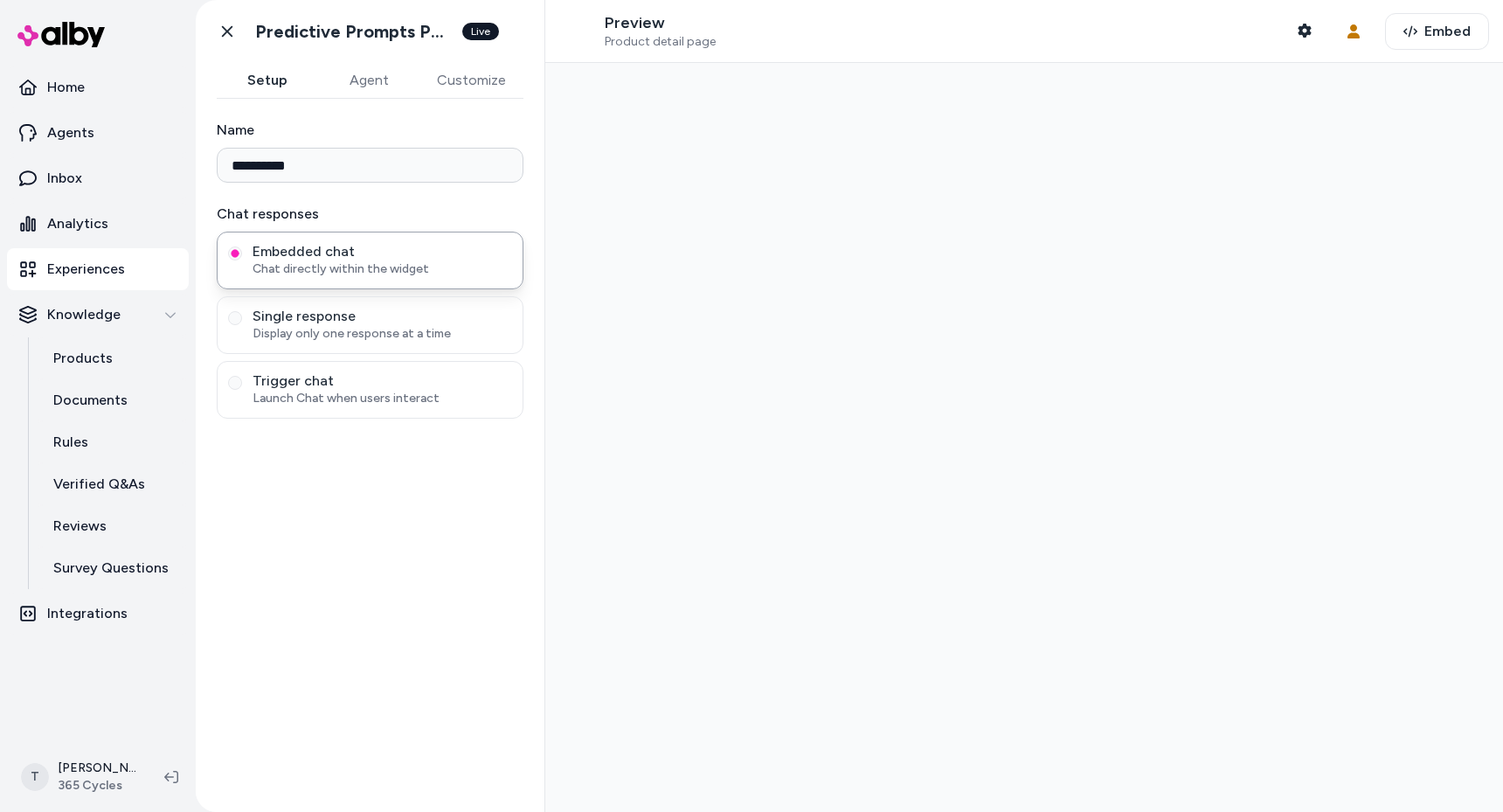
type input "**********"
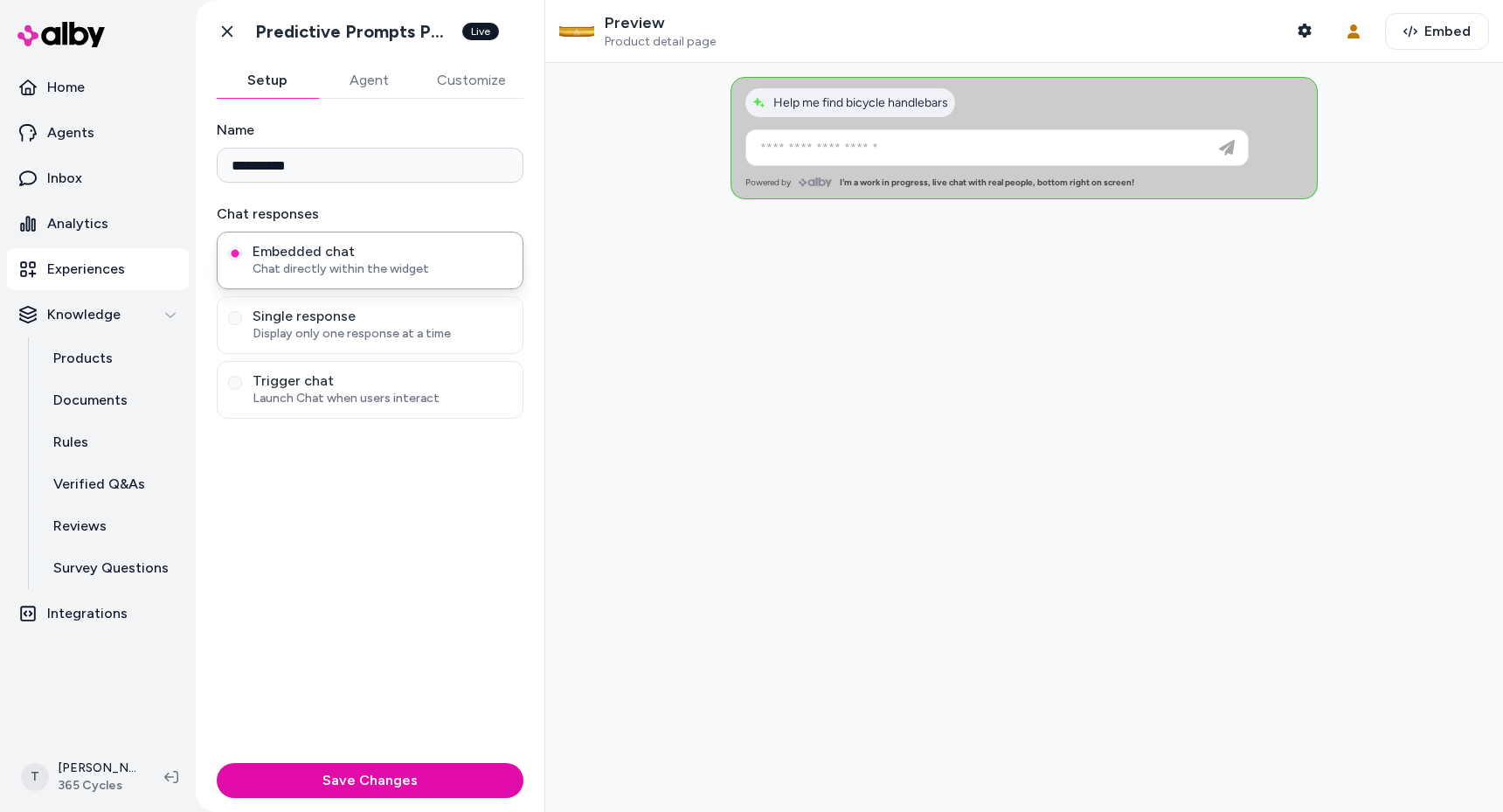
click at [967, 515] on div at bounding box center [1024, 436] width 957 height 748
click at [791, 348] on div at bounding box center [1024, 436] width 957 height 748
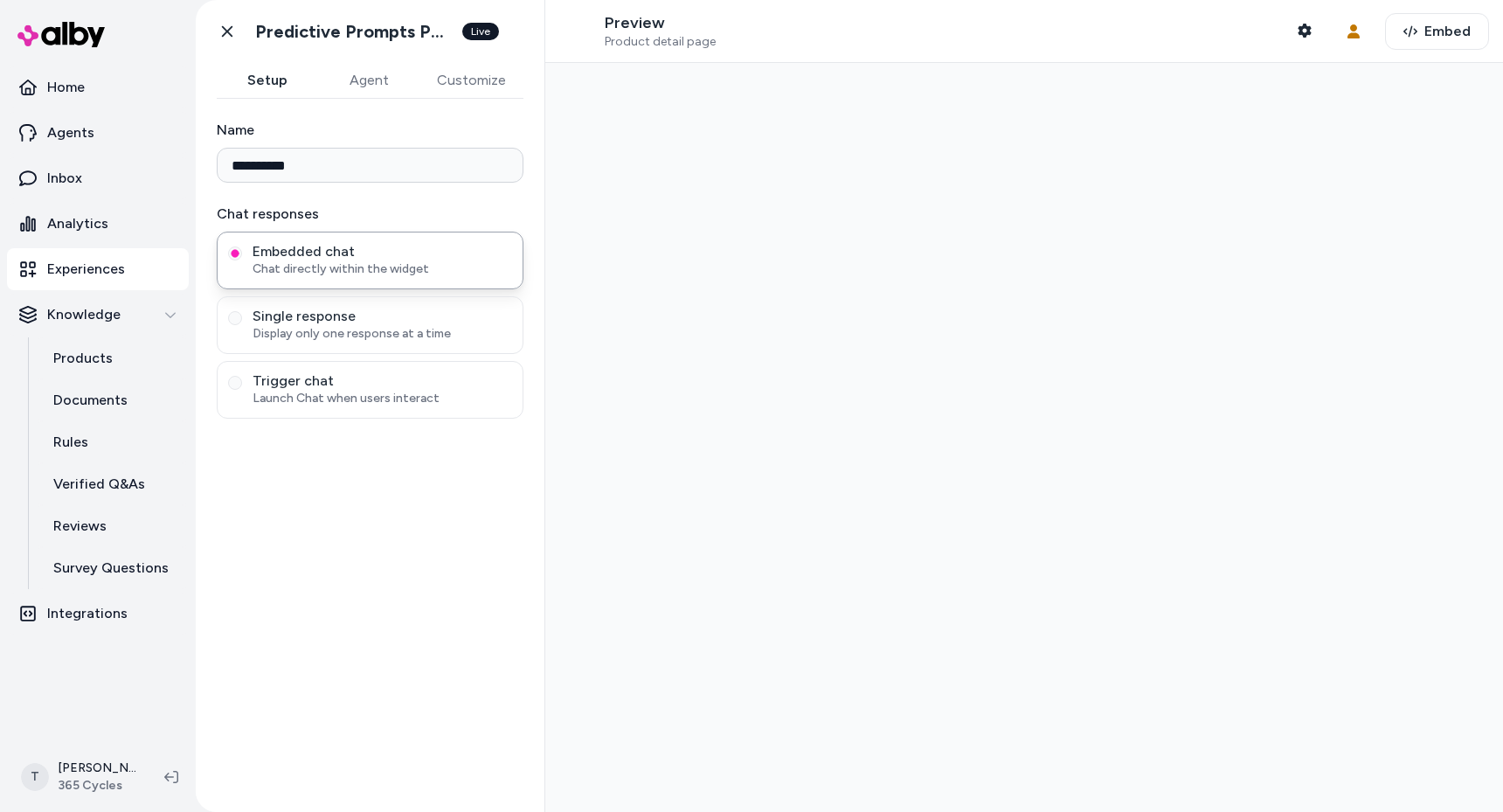
type input "**********"
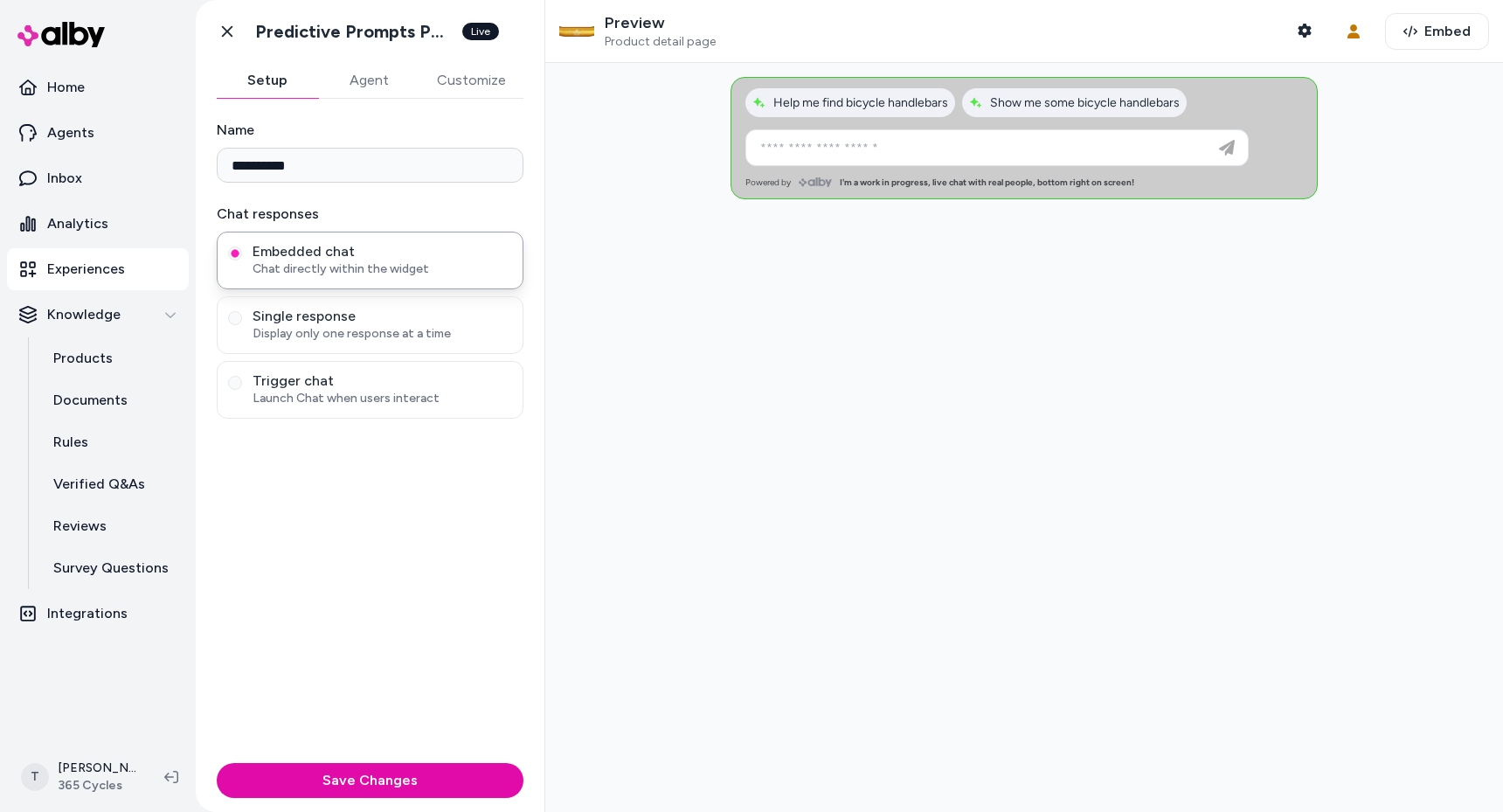
click at [707, 408] on div at bounding box center [1024, 436] width 957 height 748
click at [957, 340] on div at bounding box center [1024, 436] width 957 height 748
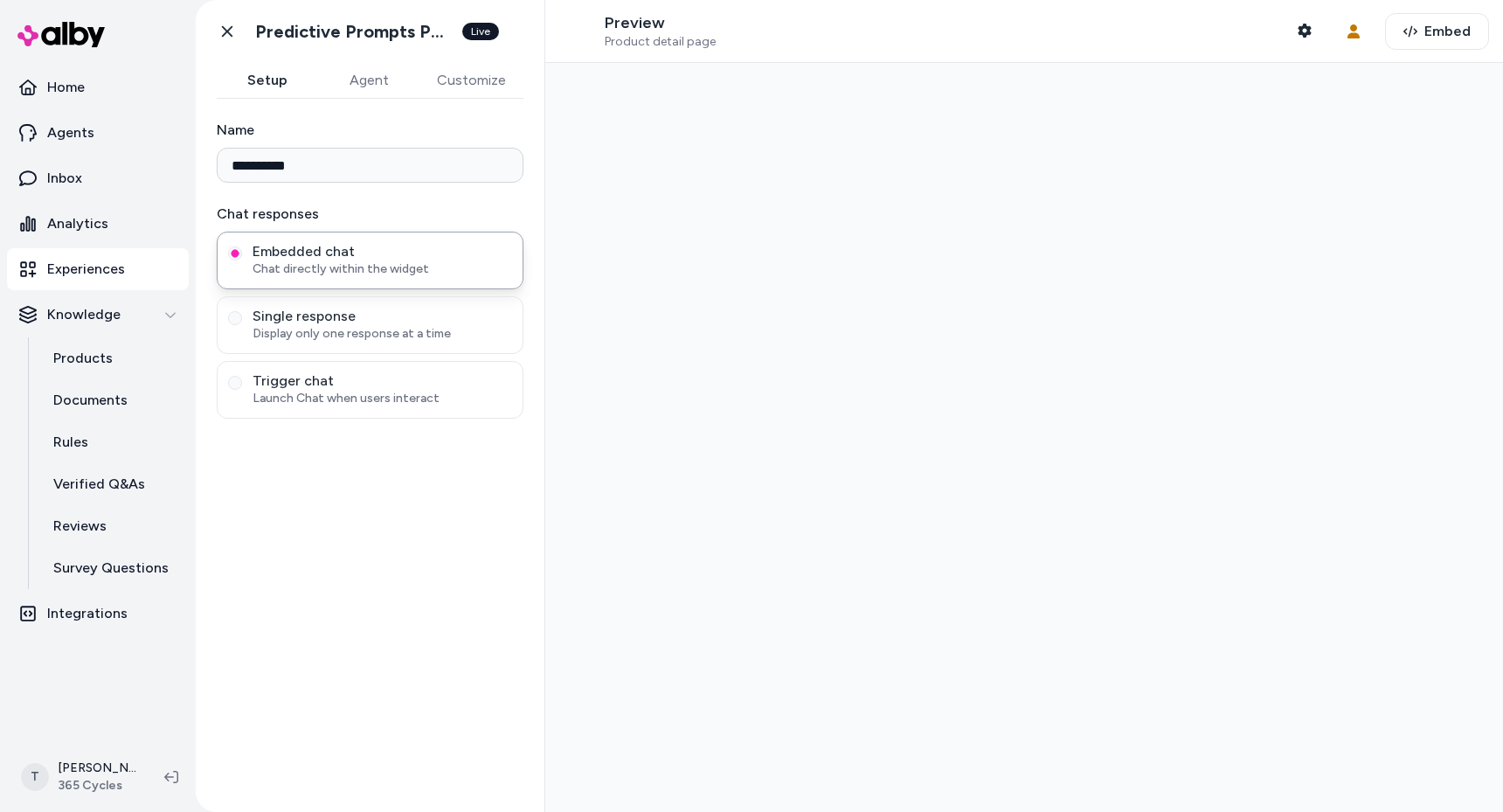
type input "**********"
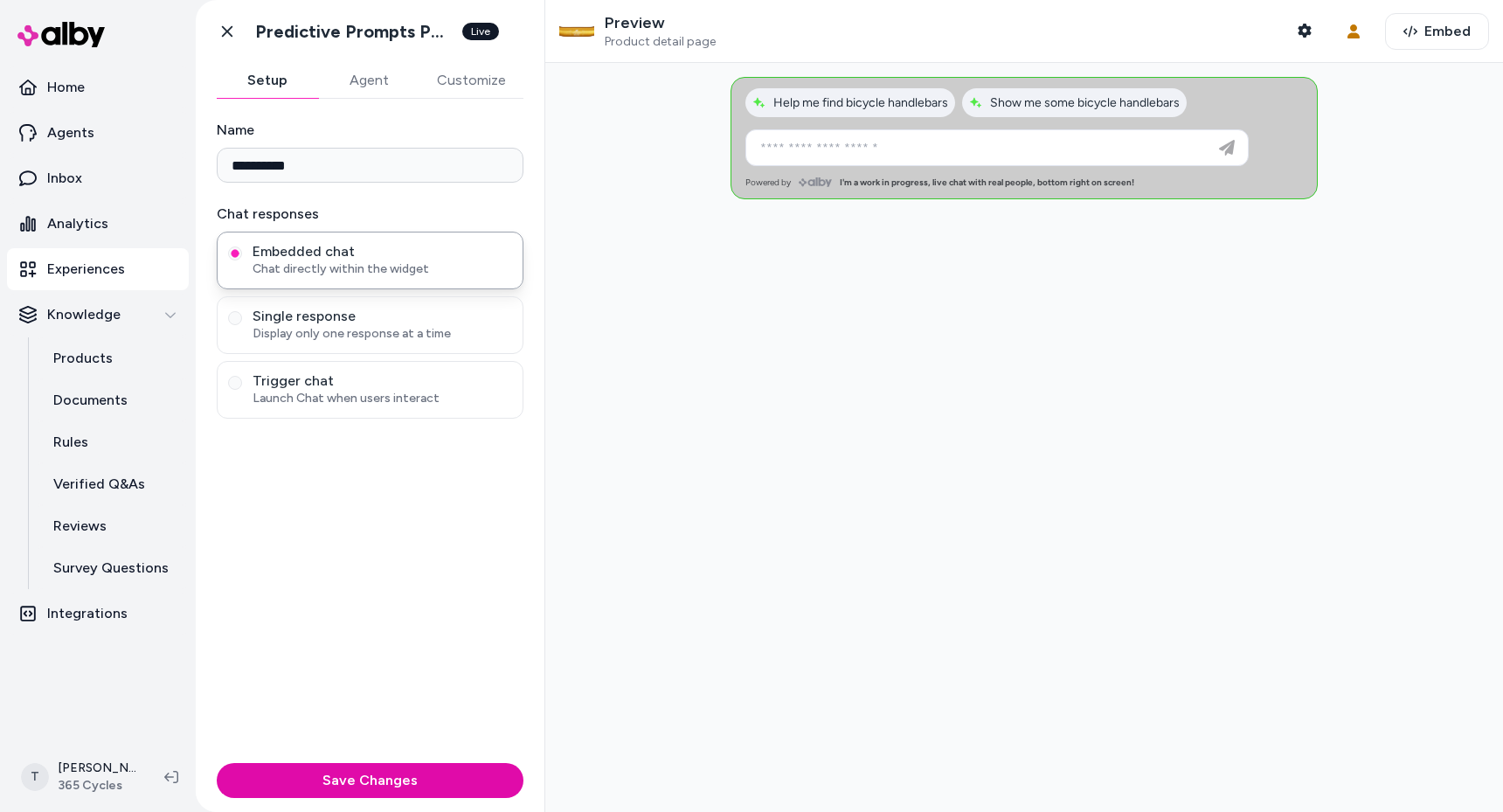
click at [784, 315] on div at bounding box center [1024, 436] width 957 height 748
click at [664, 417] on div at bounding box center [1024, 436] width 957 height 748
click at [375, 63] on button "Agent" at bounding box center [369, 80] width 101 height 35
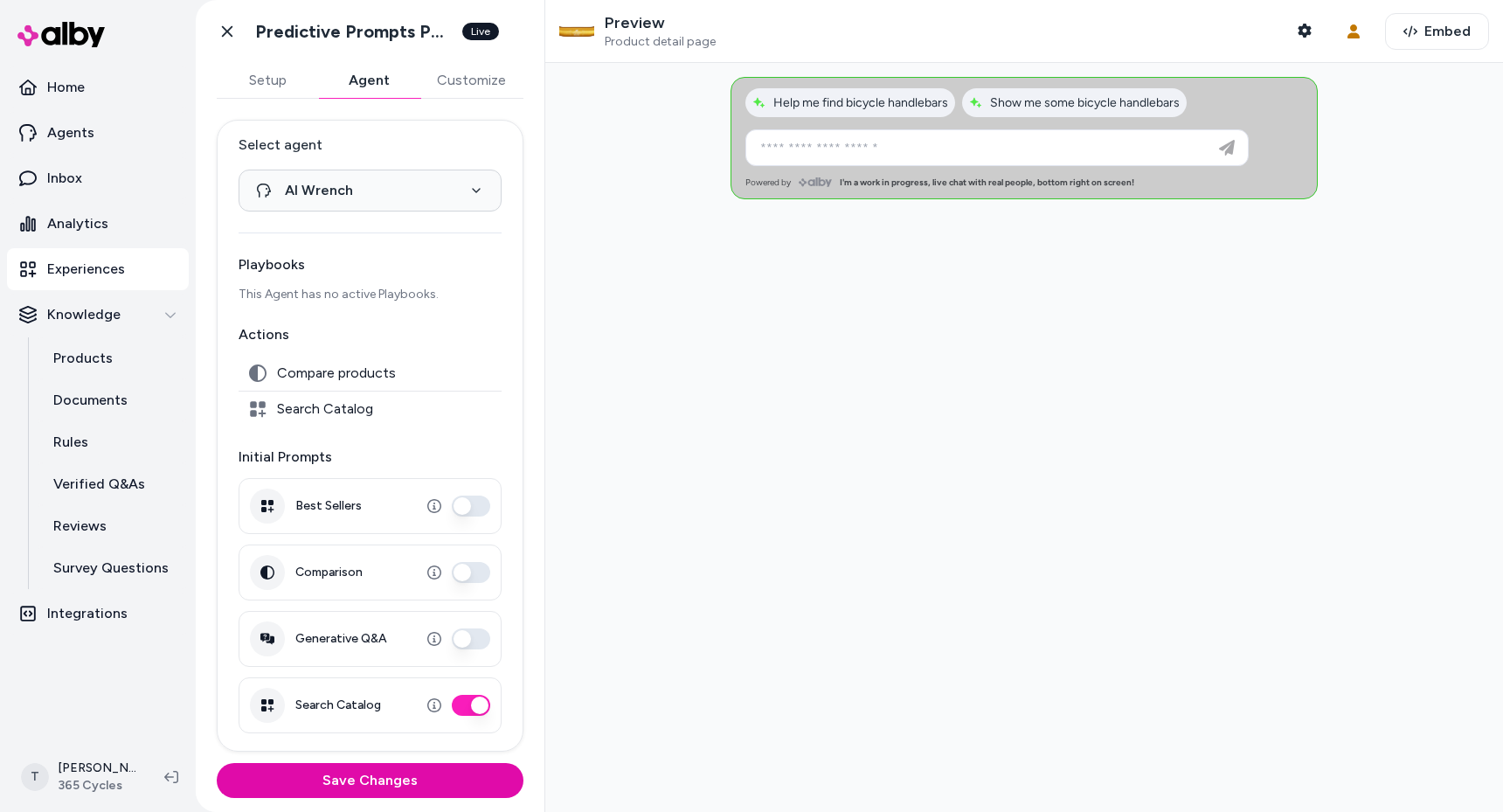
click at [610, 392] on div at bounding box center [1024, 436] width 957 height 748
click at [926, 560] on div at bounding box center [1024, 436] width 957 height 748
click at [728, 537] on div at bounding box center [1024, 436] width 957 height 748
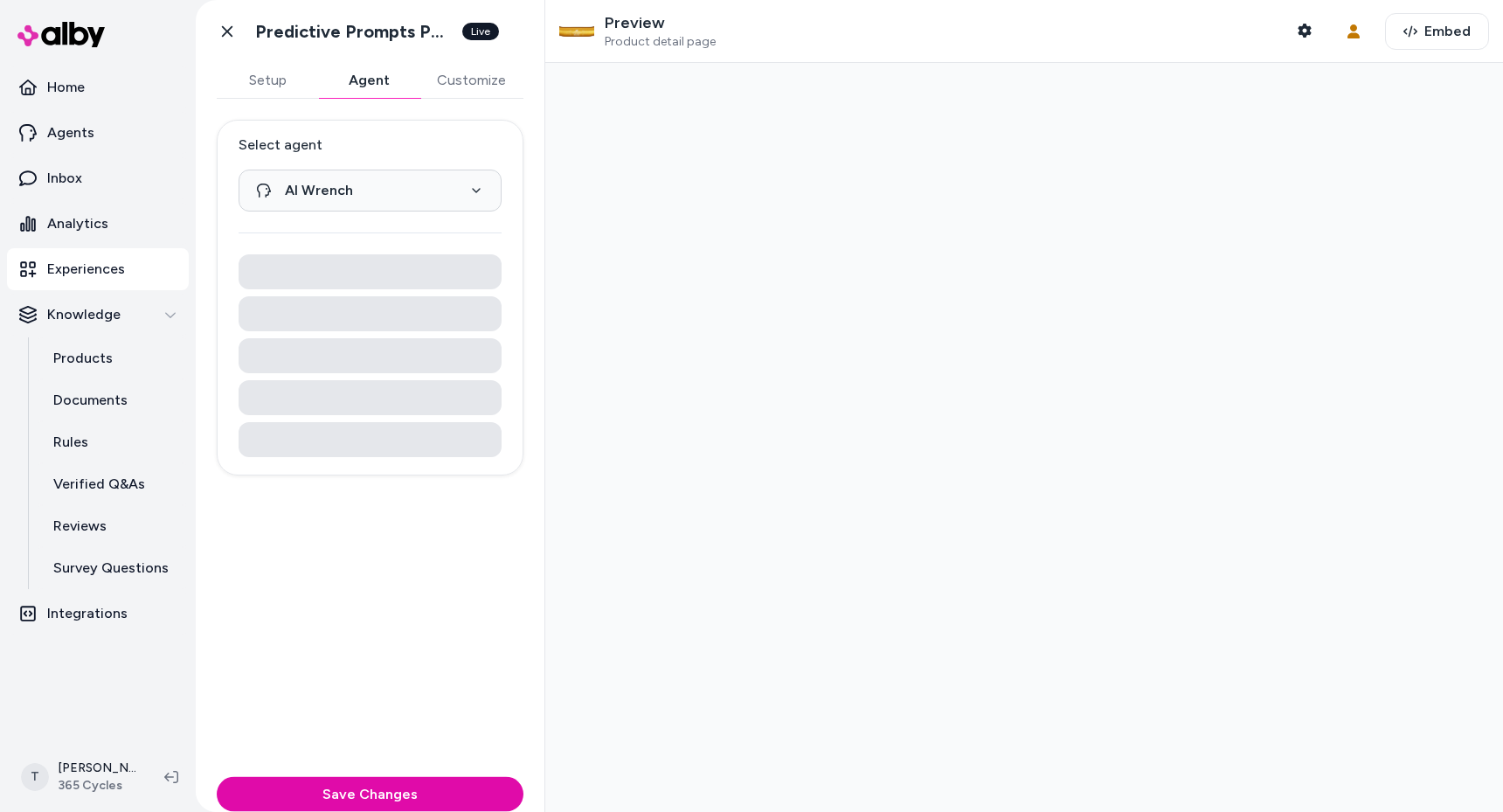
click at [356, 94] on button "Agent" at bounding box center [369, 80] width 101 height 35
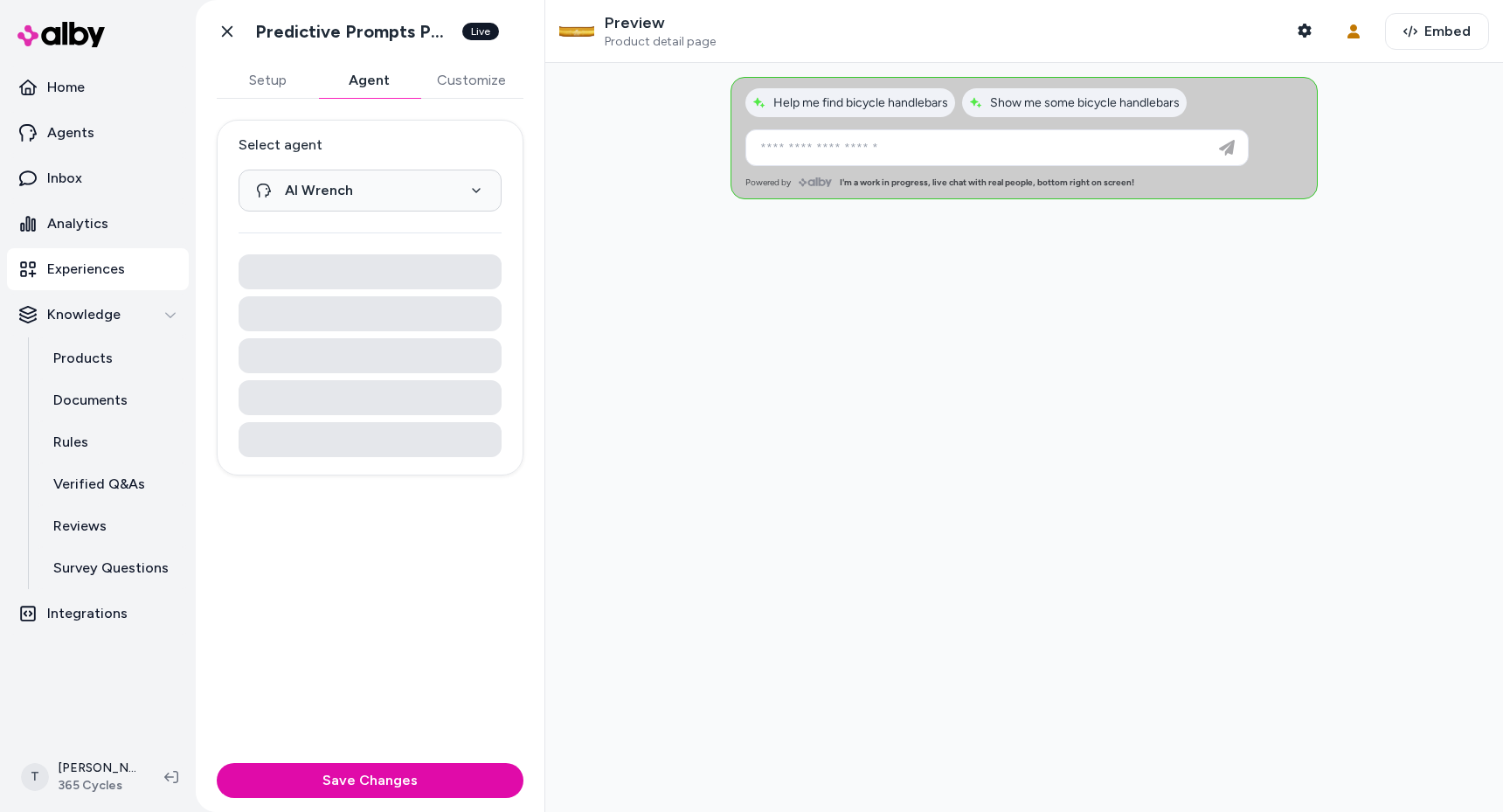
click at [672, 362] on div at bounding box center [1024, 436] width 957 height 748
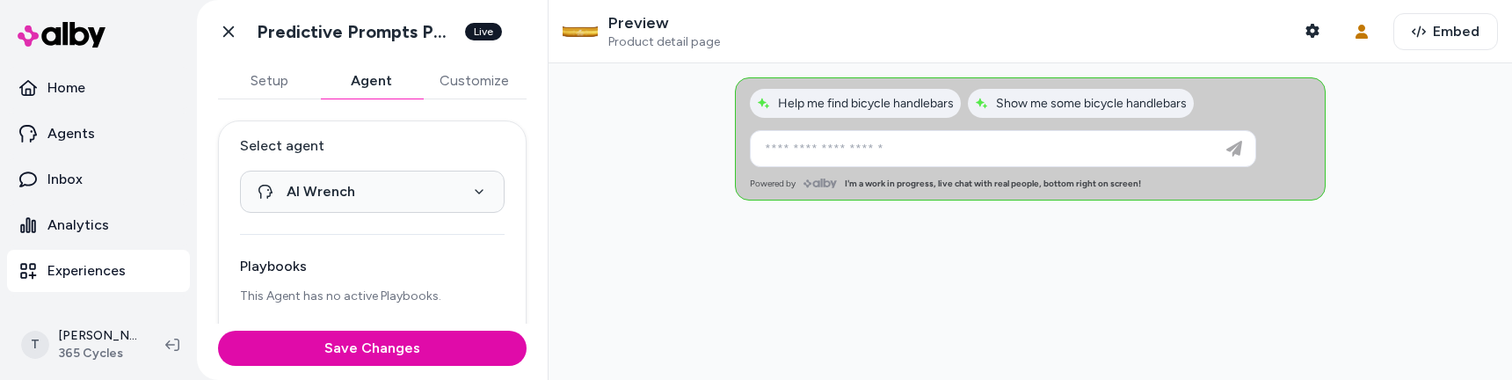
click at [623, 283] on div at bounding box center [1030, 221] width 963 height 316
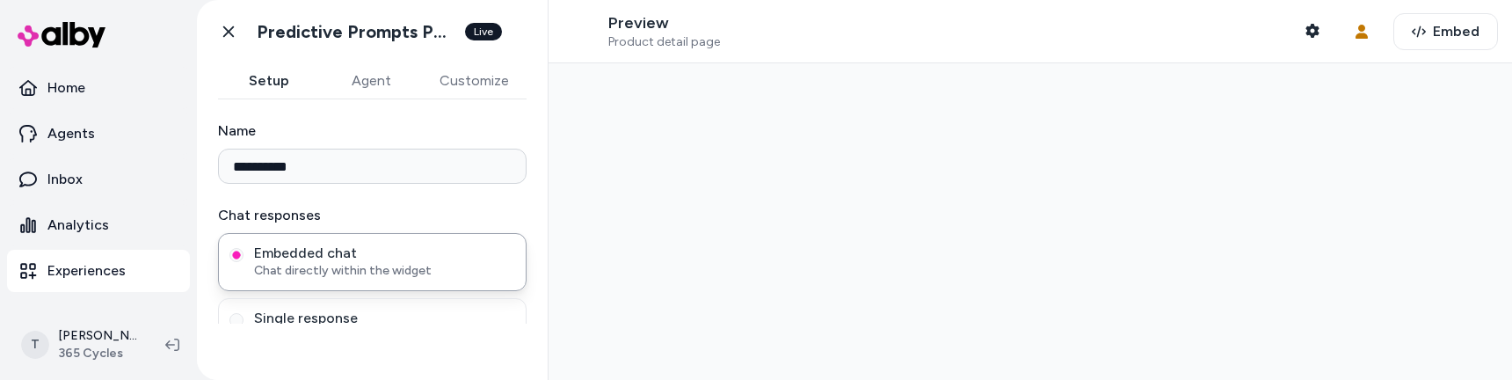
type input "**********"
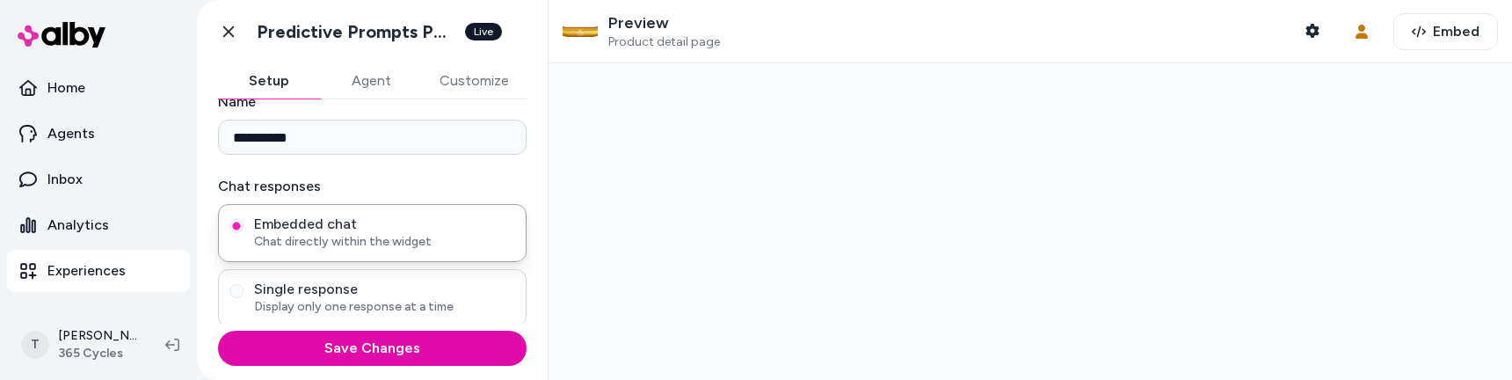
scroll to position [98, 0]
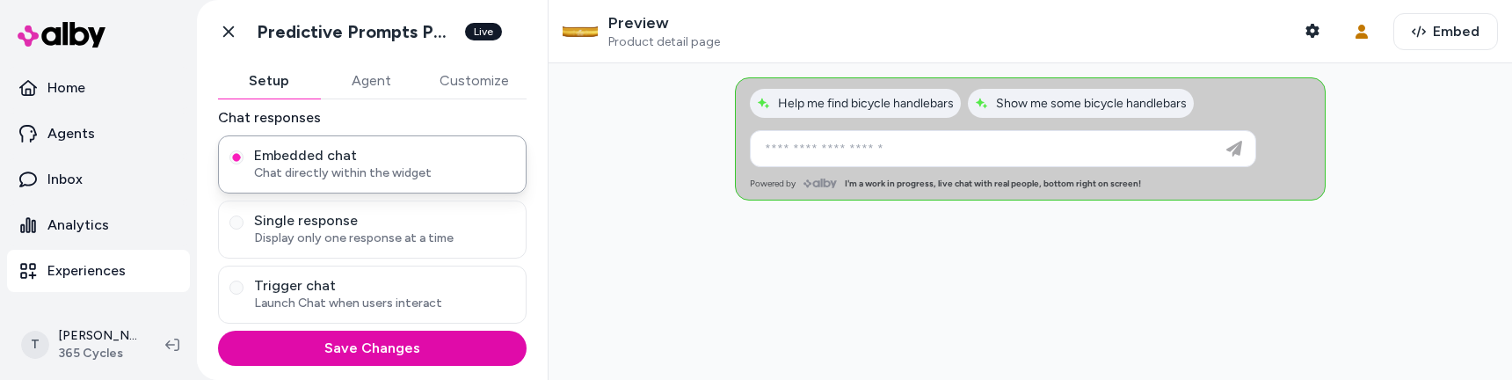
click at [369, 79] on button "Agent" at bounding box center [371, 80] width 102 height 35
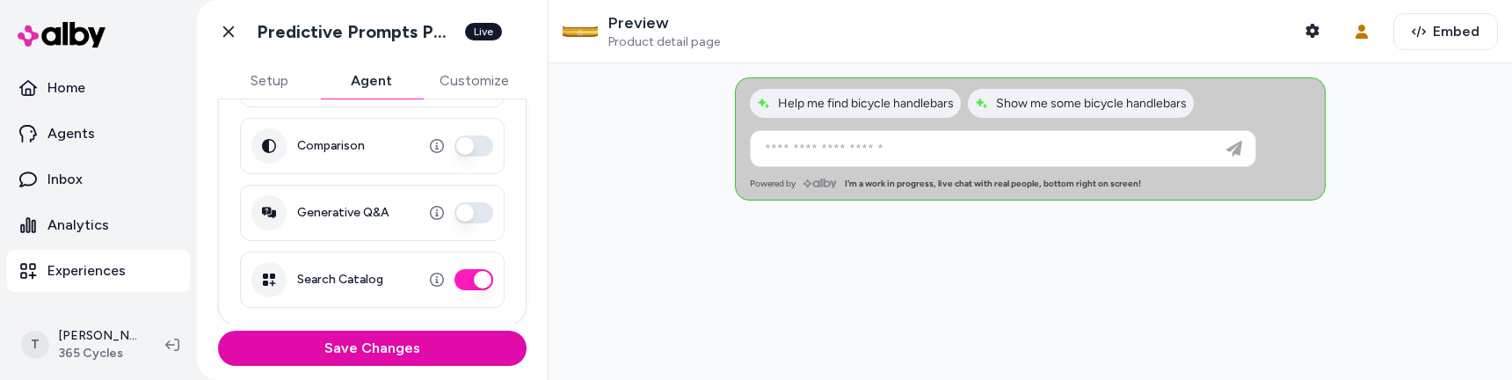
scroll to position [432, 0]
click at [666, 272] on div at bounding box center [1030, 221] width 963 height 316
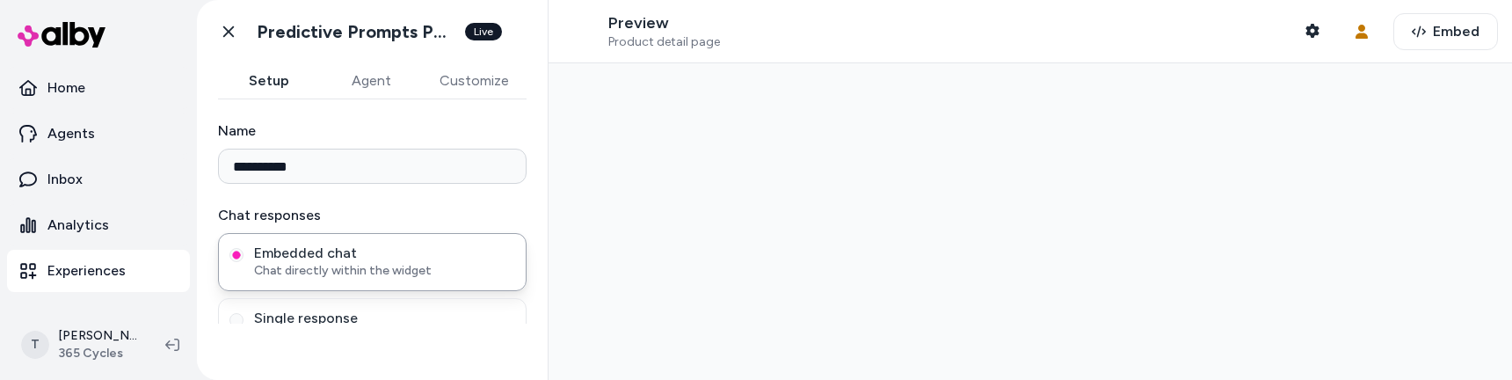
type input "**********"
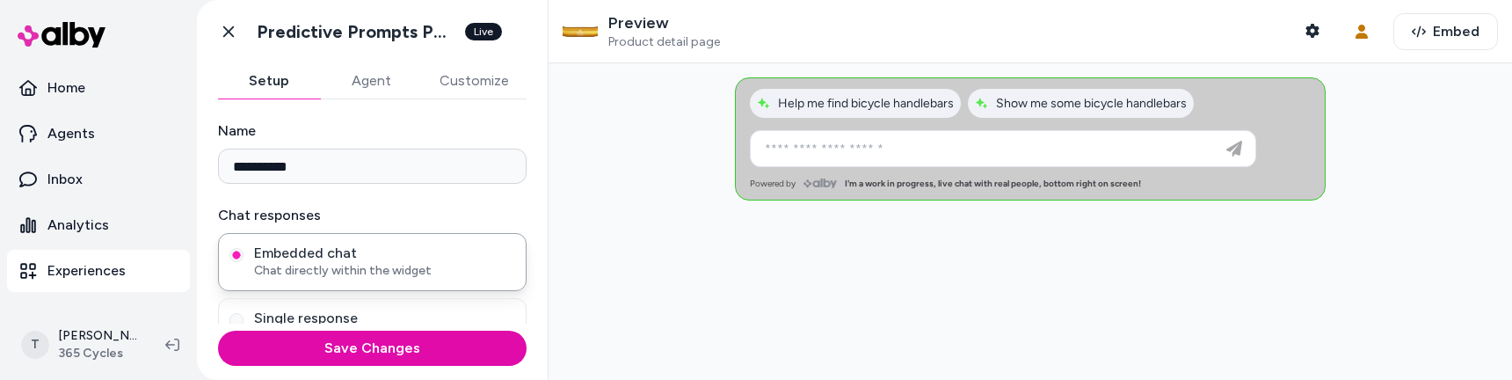
click at [612, 246] on div at bounding box center [1030, 221] width 963 height 316
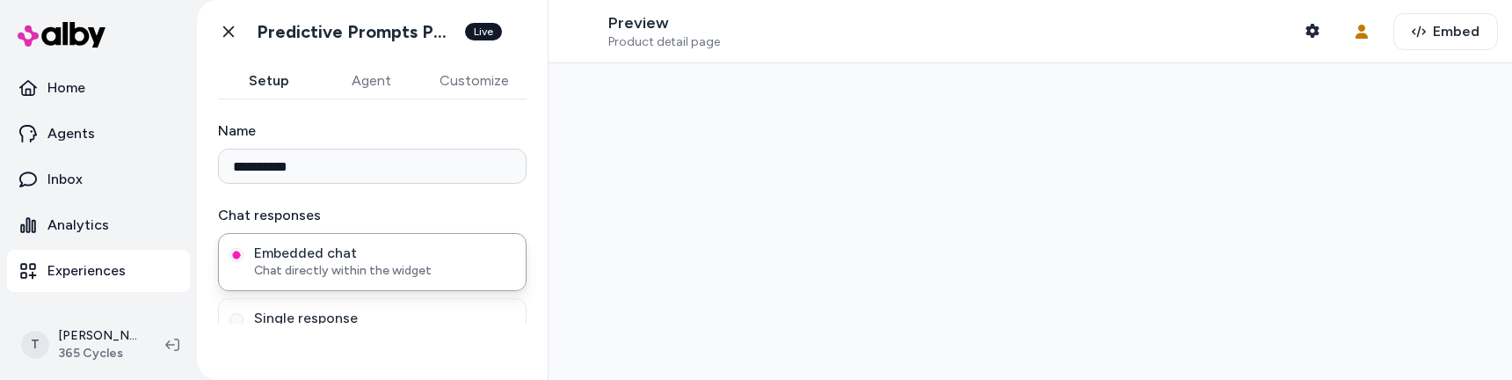
type input "**********"
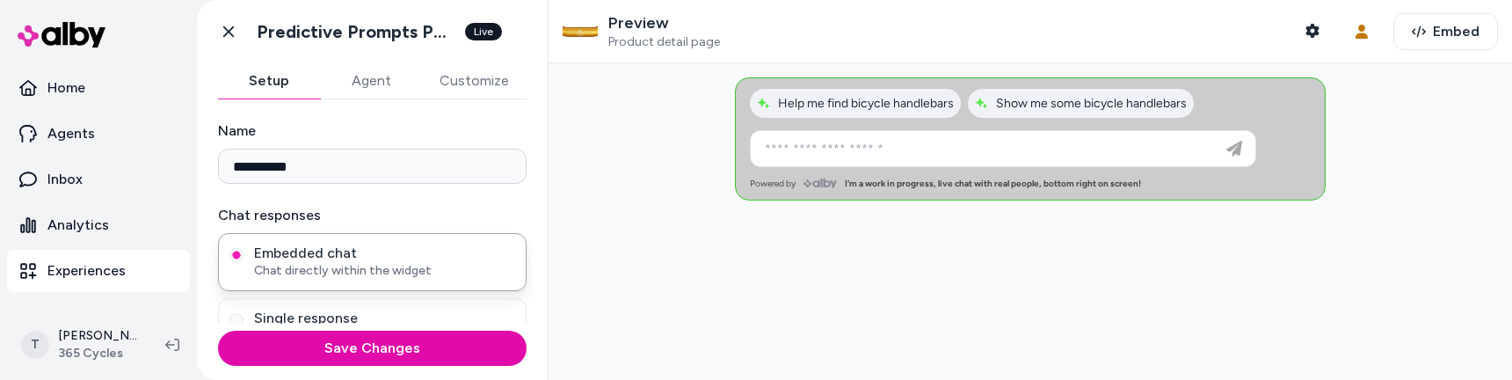
click at [672, 229] on div at bounding box center [1030, 221] width 963 height 316
click at [770, 283] on div at bounding box center [1030, 221] width 963 height 316
click at [859, 297] on div at bounding box center [1030, 221] width 963 height 316
click at [899, 296] on div at bounding box center [1030, 221] width 963 height 316
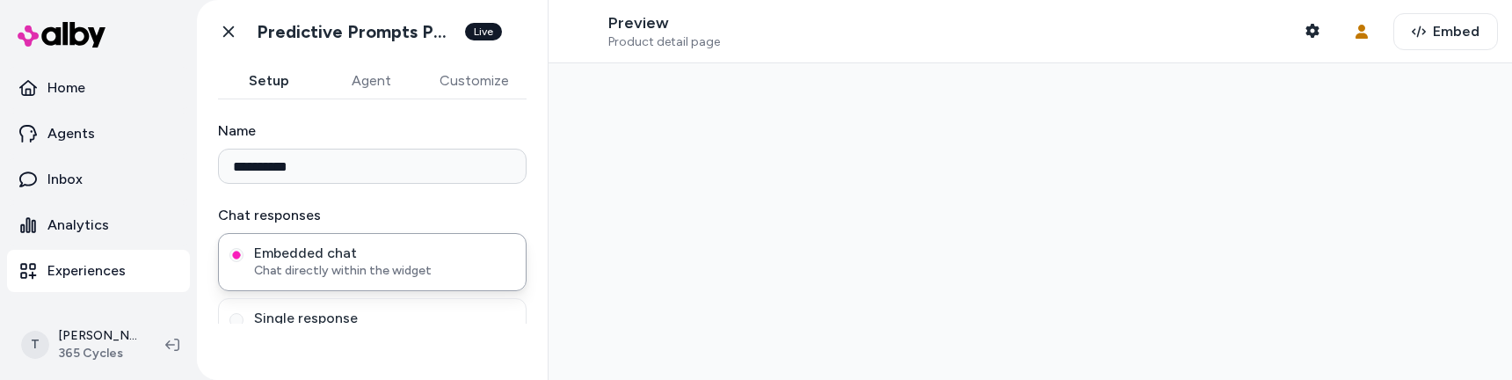
type input "**********"
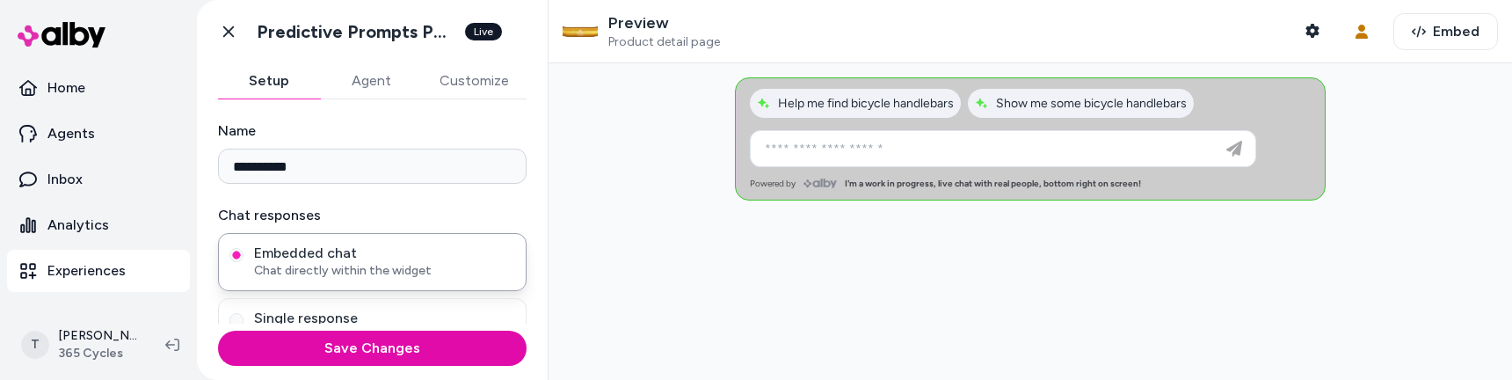
click at [672, 235] on div at bounding box center [1030, 221] width 963 height 316
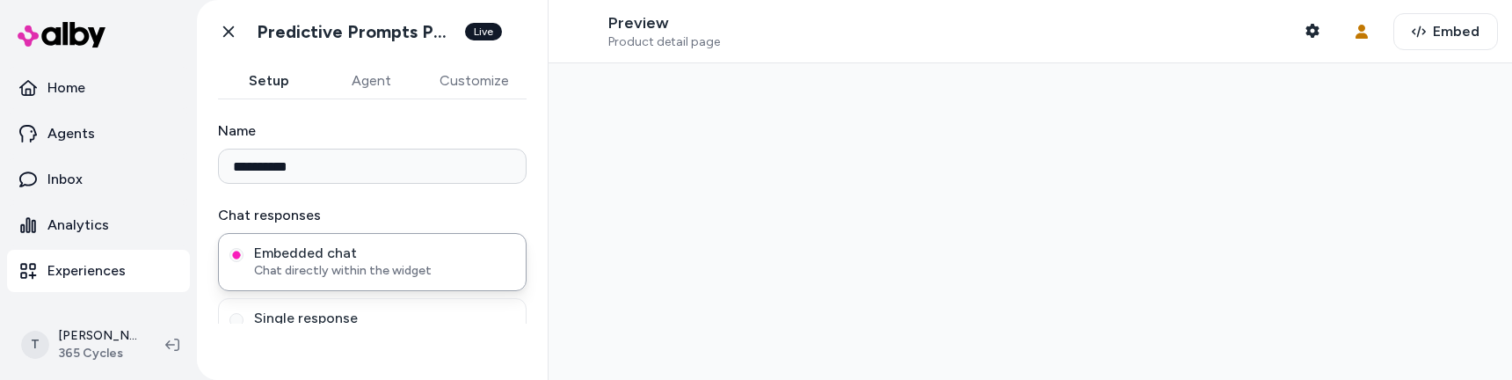
type input "**********"
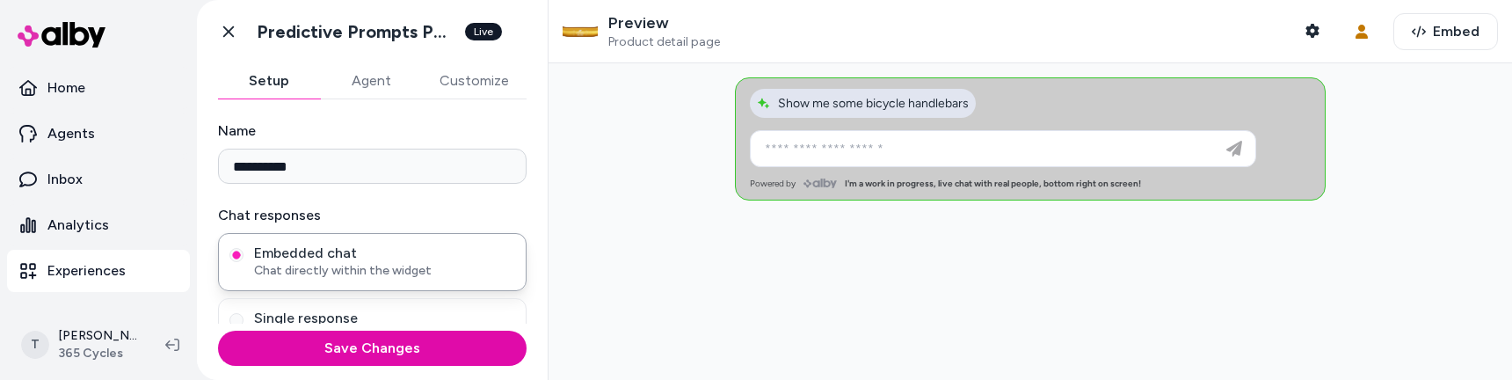
click at [817, 113] on button "Show me some bicycle handlebars" at bounding box center [863, 103] width 226 height 29
type input "**********"
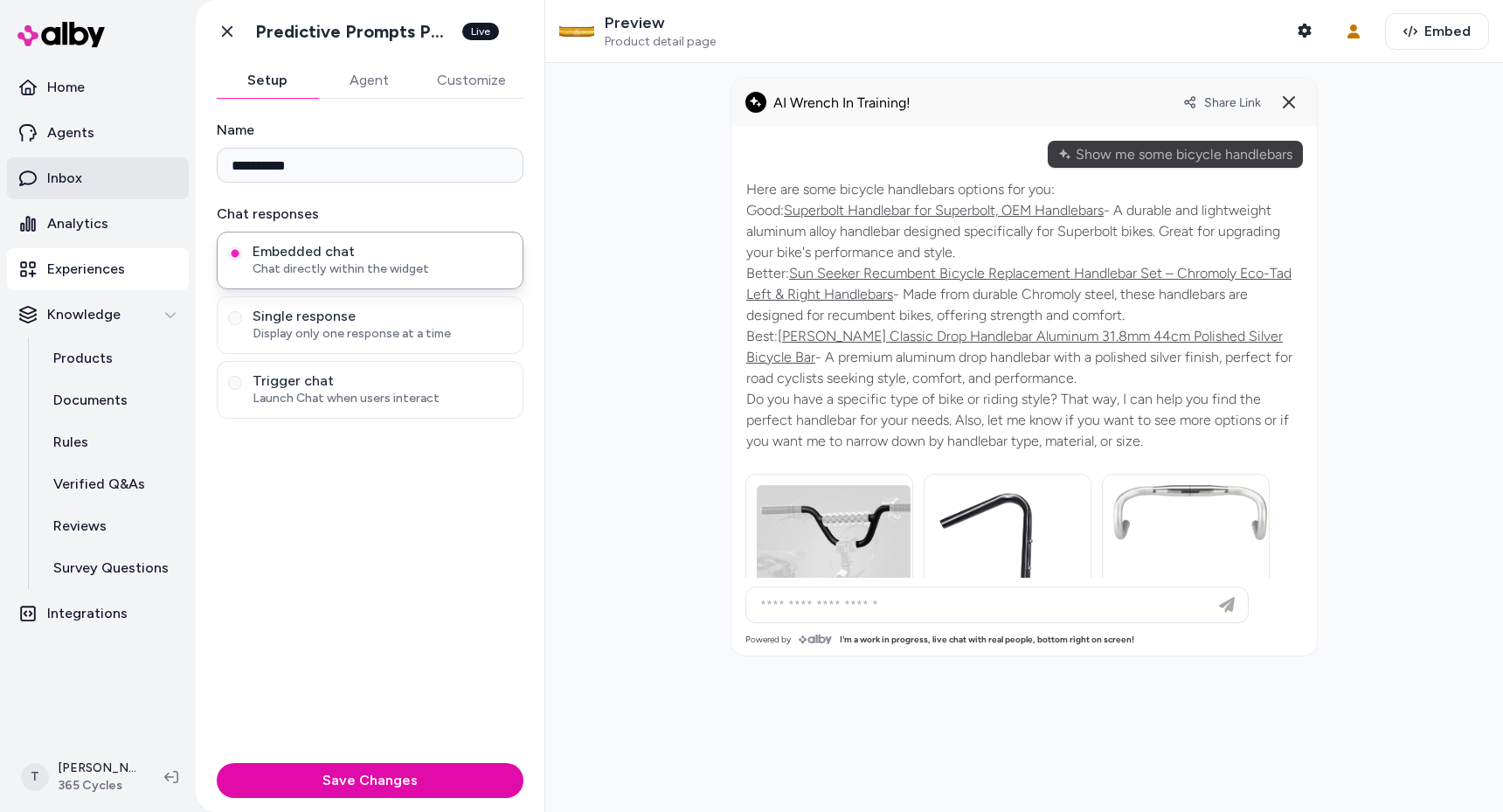
click at [80, 176] on p "Inbox" at bounding box center [64, 178] width 35 height 21
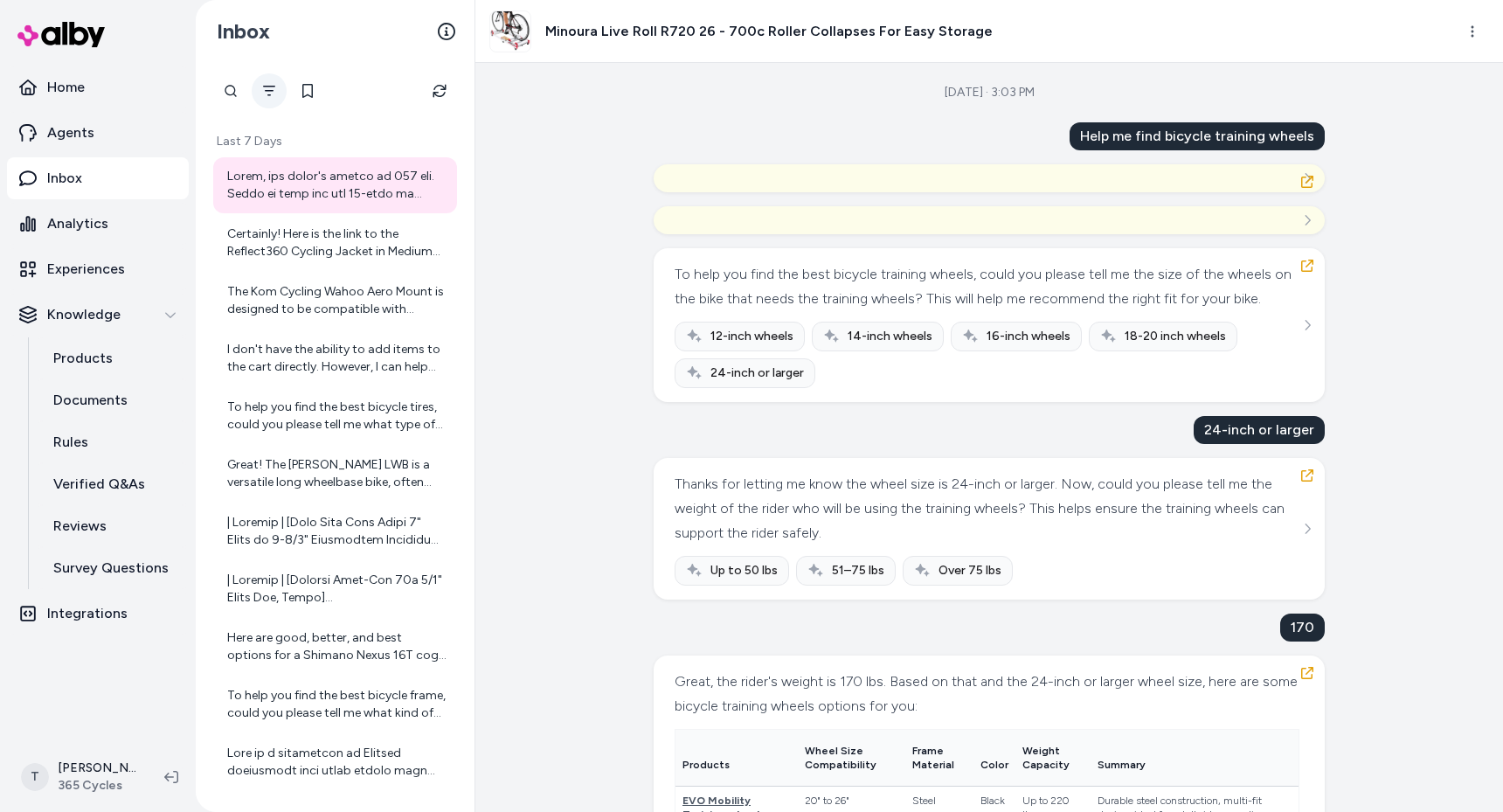
click at [270, 97] on icon "Filter" at bounding box center [269, 90] width 14 height 14
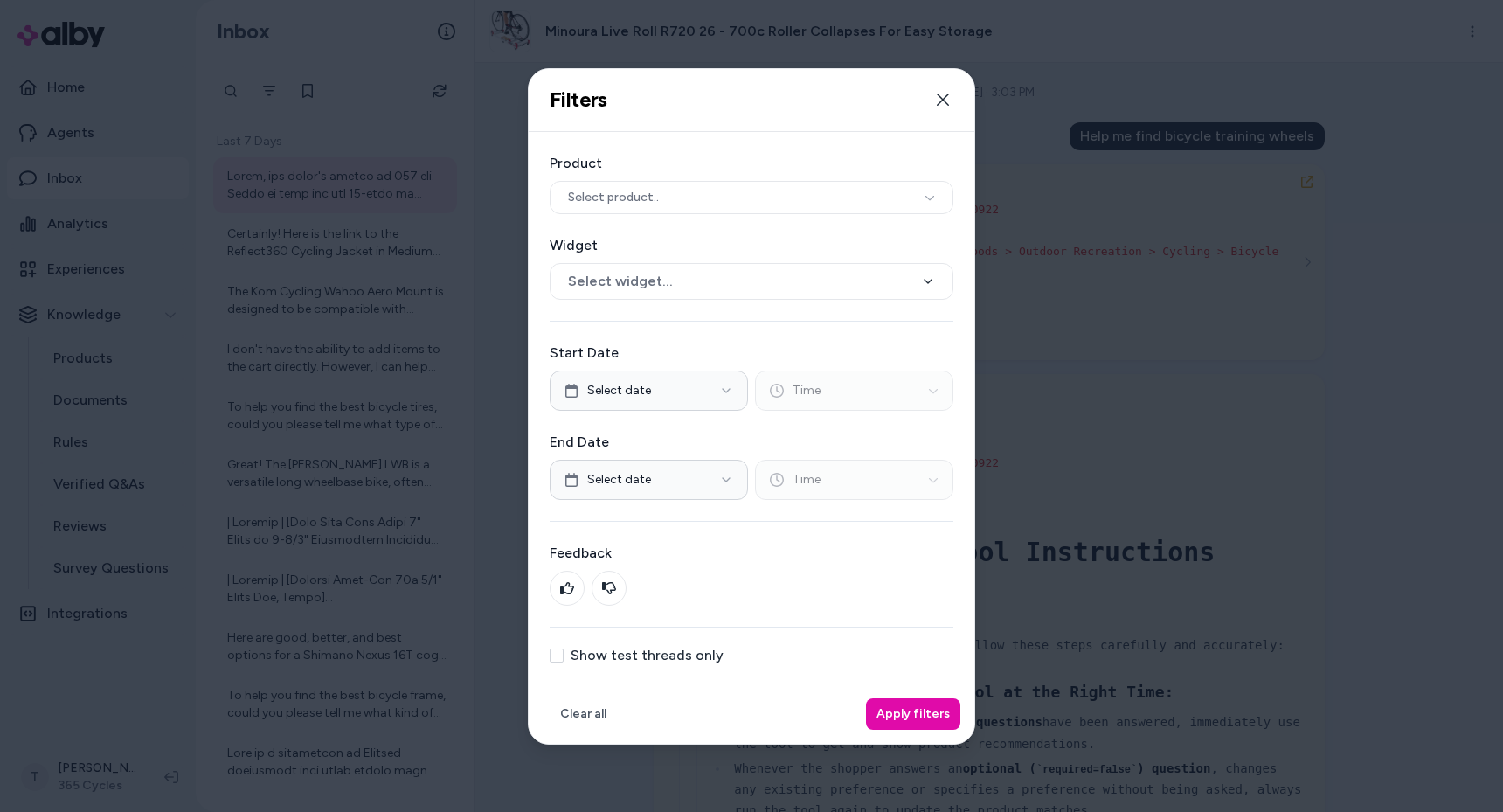
click at [596, 377] on label "Show test threads only" at bounding box center [647, 655] width 153 height 14
click at [564, 377] on button "Show test threads only" at bounding box center [557, 655] width 14 height 14
click at [928, 377] on button "Apply filters" at bounding box center [913, 714] width 94 height 32
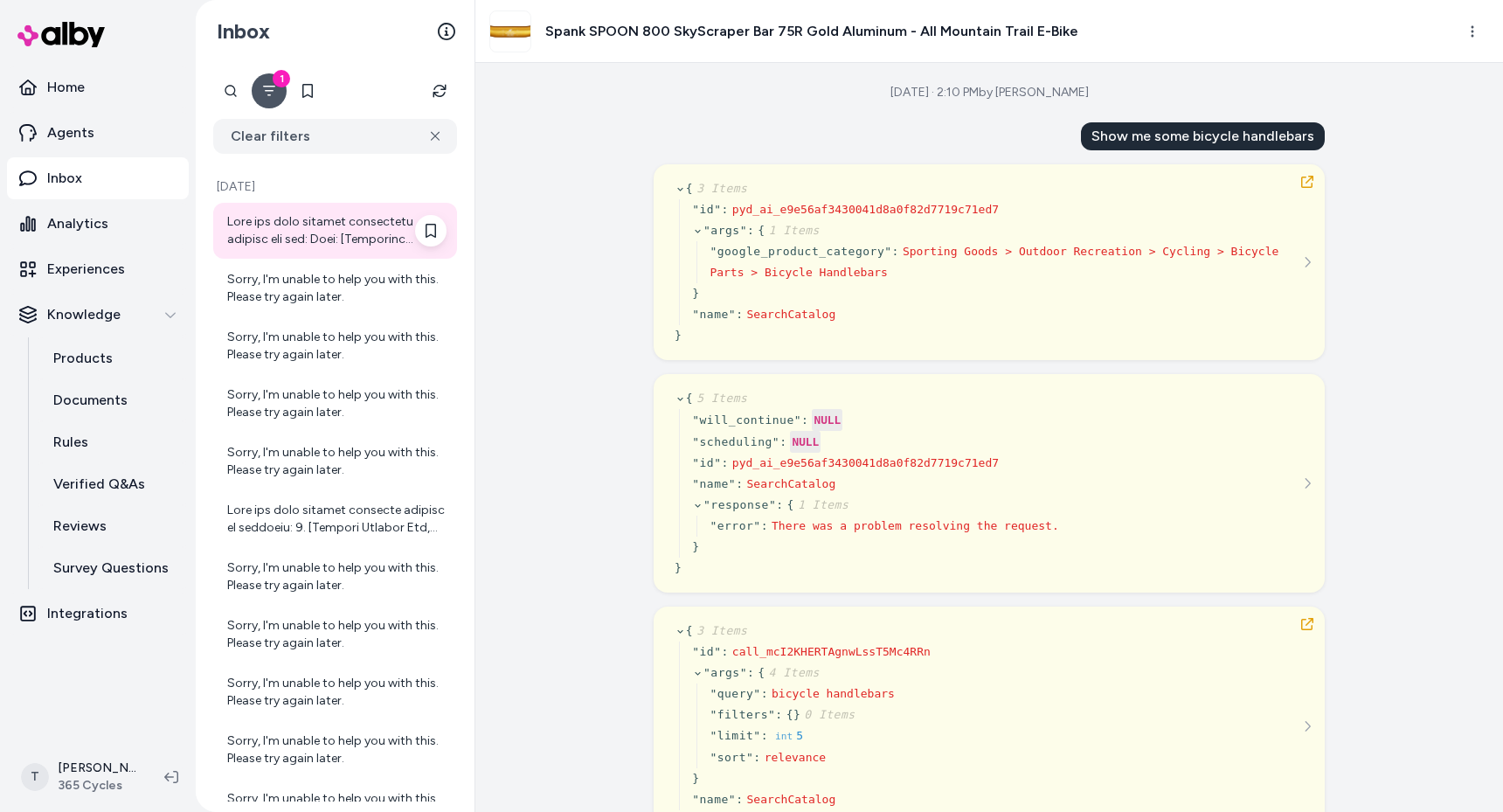
click at [320, 221] on div at bounding box center [337, 230] width 220 height 35
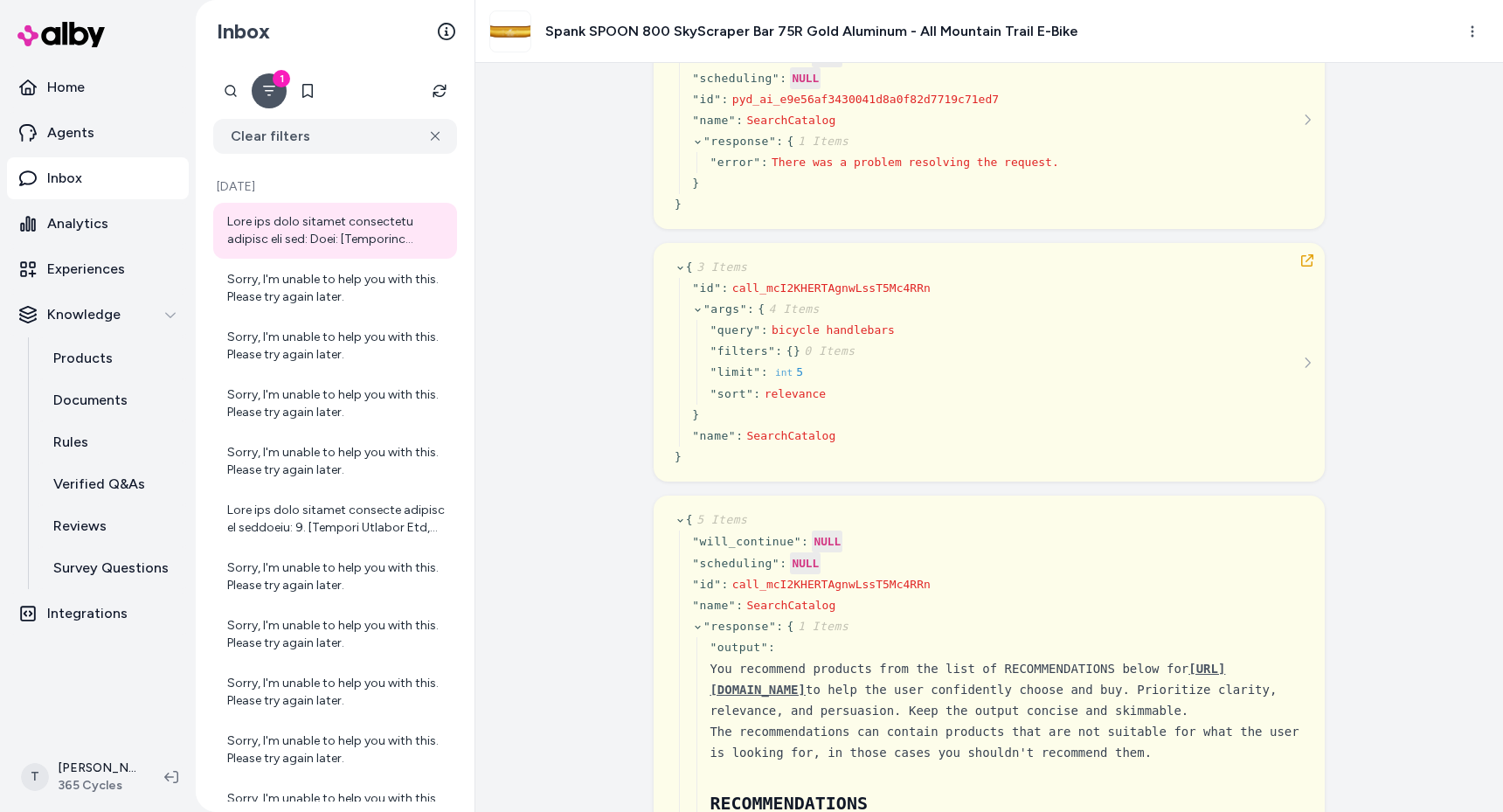
scroll to position [489, 0]
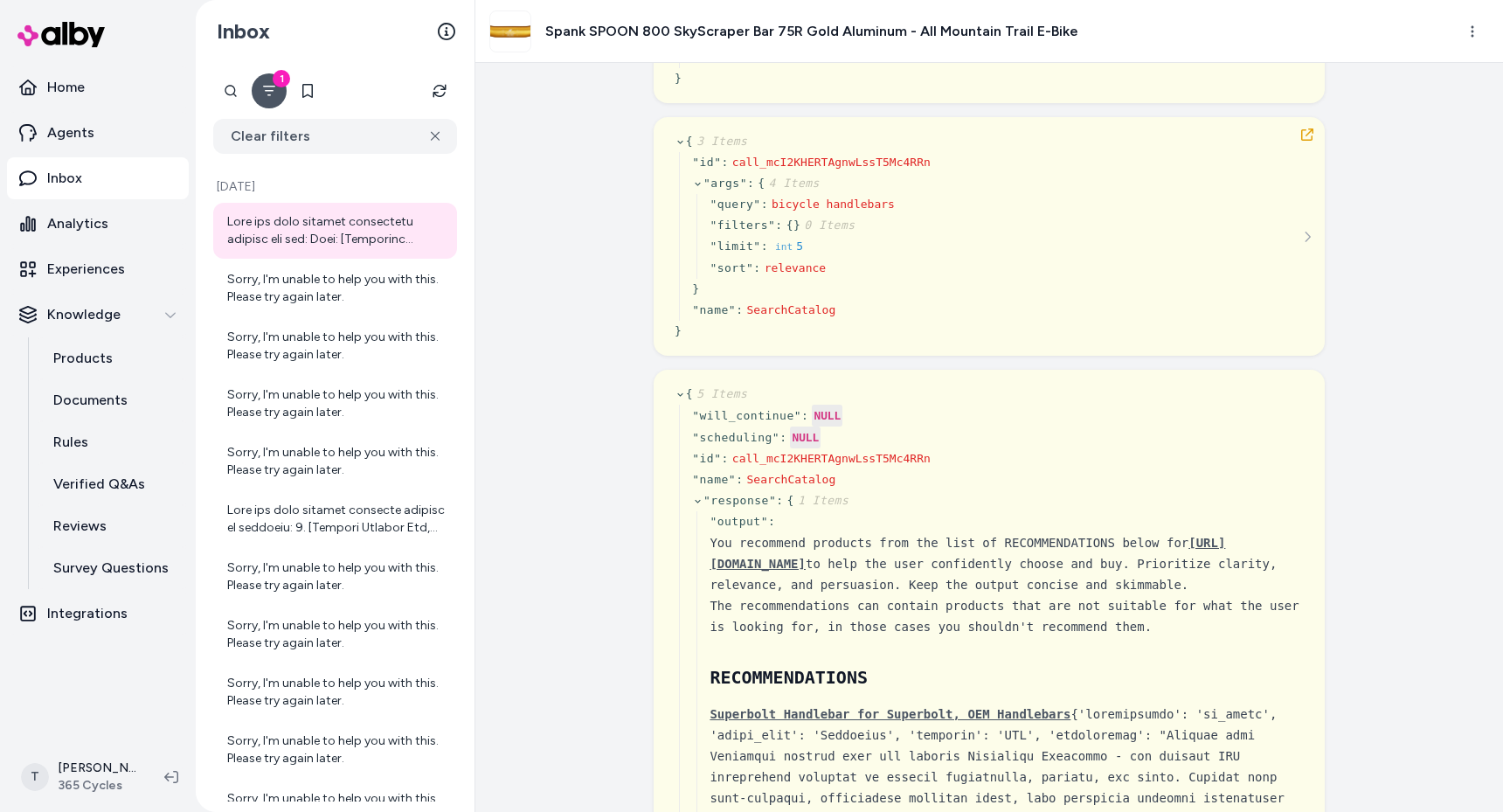
click at [271, 91] on icon "Filter" at bounding box center [269, 90] width 14 height 14
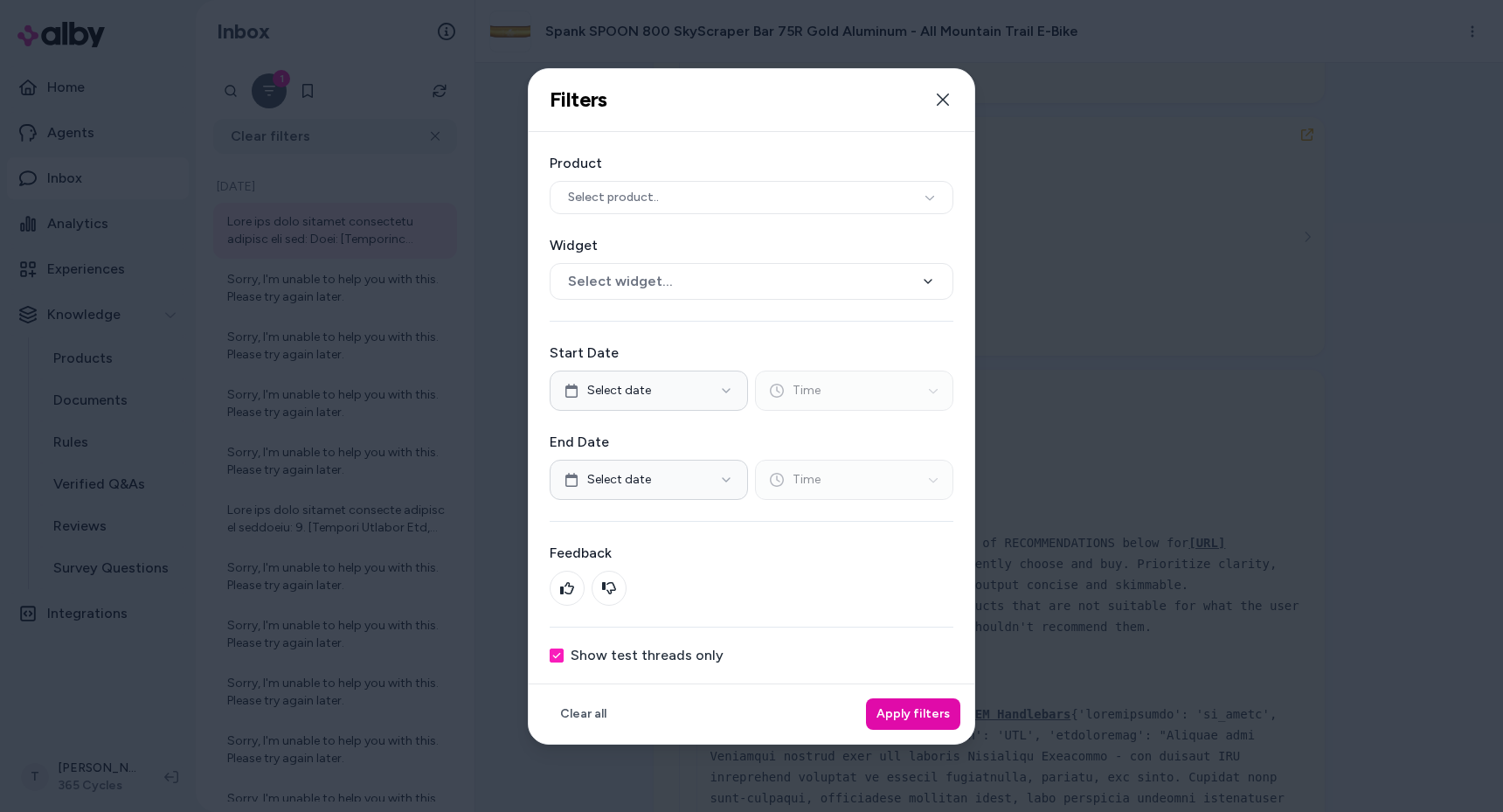
click at [577, 377] on label "Show test threads only" at bounding box center [647, 655] width 153 height 14
click at [564, 377] on button "Show test threads only" at bounding box center [557, 655] width 14 height 14
click at [889, 377] on button "Apply filters" at bounding box center [913, 714] width 94 height 32
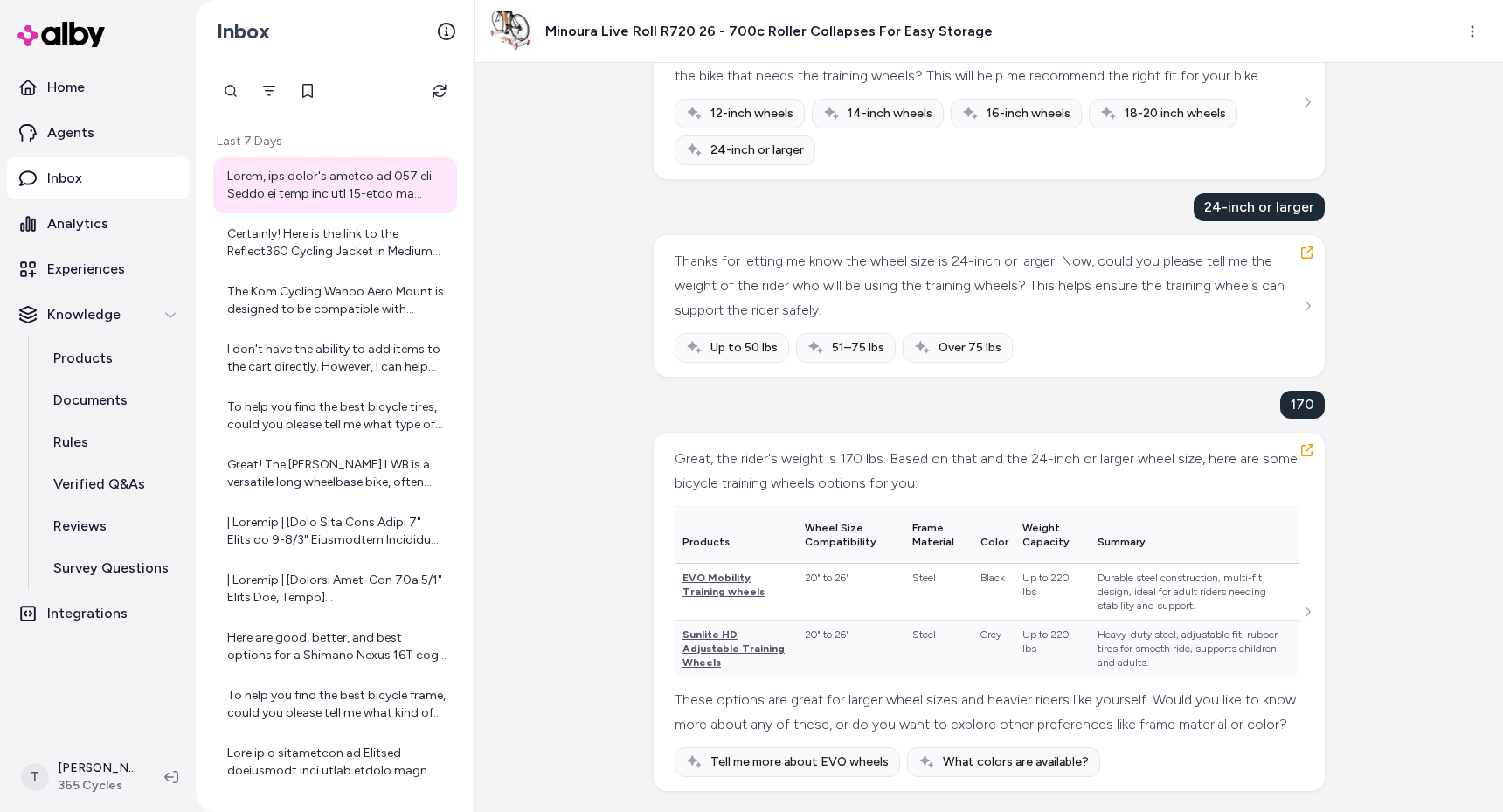
scroll to position [15507, 0]
click at [606, 313] on div "[DATE] · 3:03 PM Help me find bicycle training wheels { 3 Items " id " : pyd_ai…" at bounding box center [989, 436] width 1028 height 748
click at [243, 253] on div "Certainly! Here is the link to the Reflect360 Cycling Jacket in Medium size: [R…" at bounding box center [337, 243] width 220 height 35
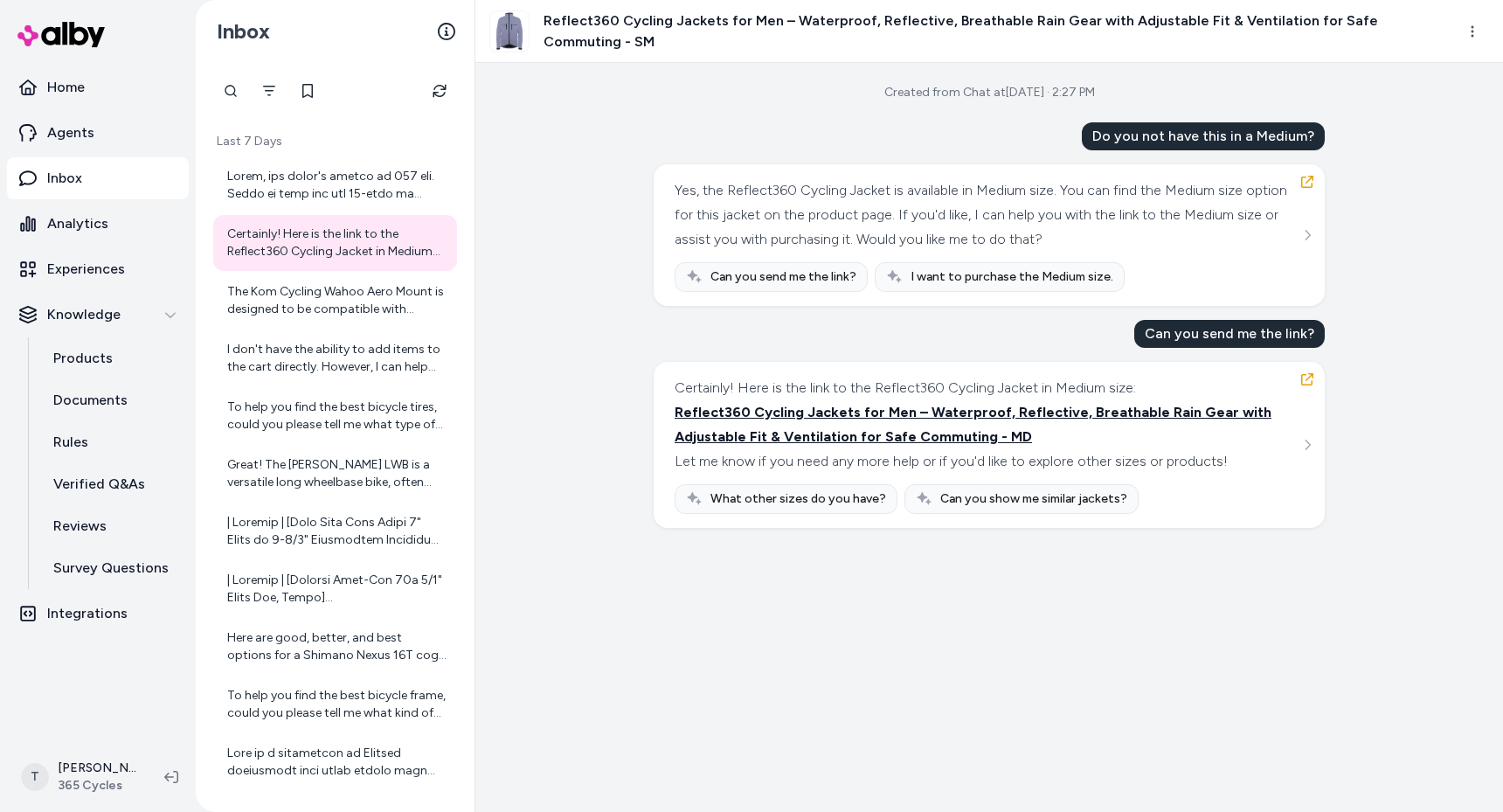
click at [918, 377] on span "Reflect360 Cycling Jackets for Men – Waterproof, Reflective, Breathable Rain Ge…" at bounding box center [973, 423] width 596 height 41
